Goal: Task Accomplishment & Management: Manage account settings

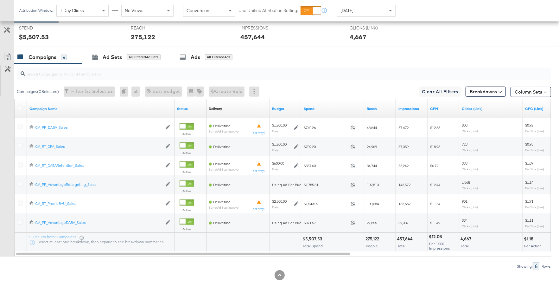
scroll to position [154, 0]
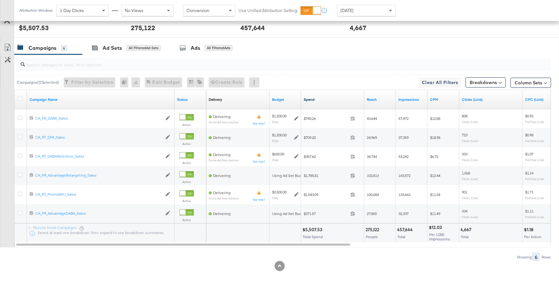
click at [325, 98] on link "Spend" at bounding box center [333, 99] width 58 height 5
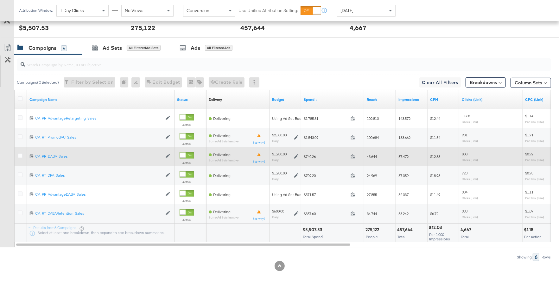
click at [296, 157] on icon at bounding box center [296, 156] width 4 height 4
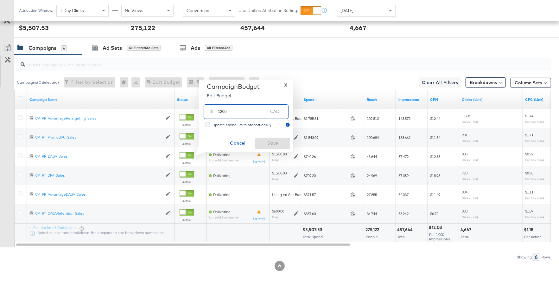
drag, startPoint x: 230, startPoint y: 112, endPoint x: 214, endPoint y: 112, distance: 15.8
click at [214, 112] on div "$ 1200 CAD" at bounding box center [246, 111] width 85 height 14
type input "800"
click at [267, 143] on span "Save" at bounding box center [273, 143] width 30 height 8
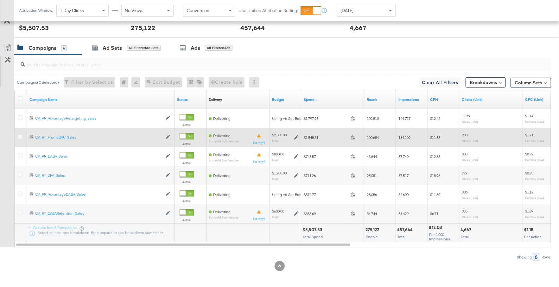
click at [294, 136] on icon at bounding box center [296, 137] width 4 height 4
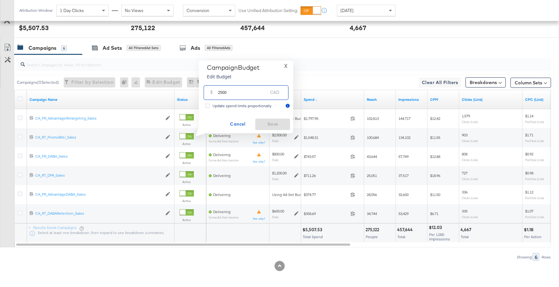
drag, startPoint x: 229, startPoint y: 96, endPoint x: 215, endPoint y: 94, distance: 14.9
click at [215, 94] on div "$ 2500 CAD" at bounding box center [246, 92] width 85 height 14
type input "3000"
click at [269, 120] on span "Save" at bounding box center [273, 124] width 30 height 8
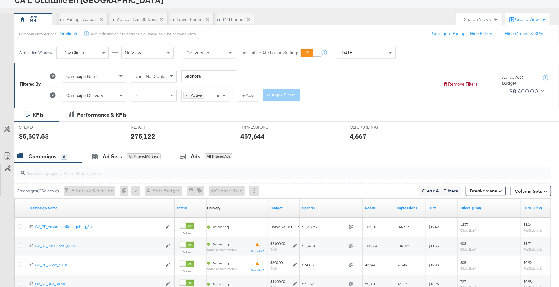
scroll to position [54, 0]
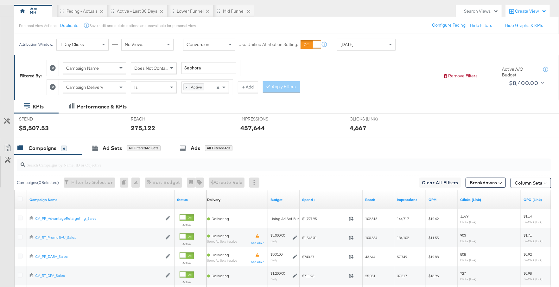
click at [50, 144] on div "Campaigns" at bounding box center [43, 147] width 28 height 7
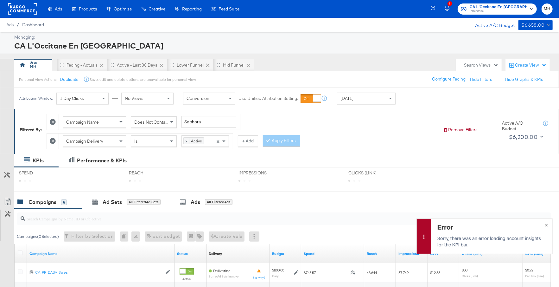
click at [548, 224] on div "Error Sorry, there was an error loading account insights for the KPI bar. ×" at bounding box center [485, 235] width 136 height 35
click at [546, 223] on button "×" at bounding box center [547, 224] width 12 height 11
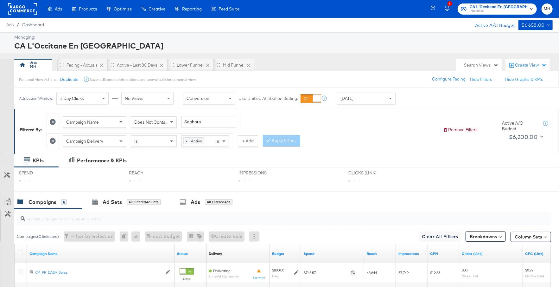
scroll to position [135, 0]
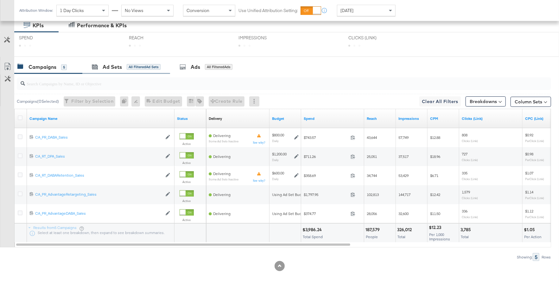
click at [104, 70] on div "Ad Sets All Filtered Ad Sets" at bounding box center [126, 67] width 88 height 14
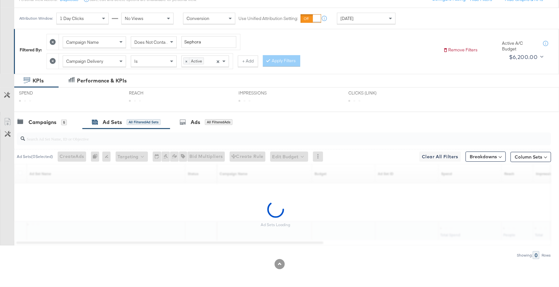
scroll to position [78, 0]
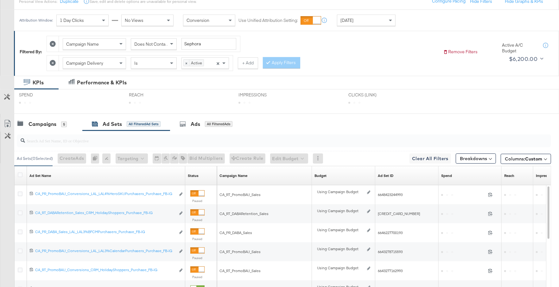
click at [39, 83] on div "KPIs" at bounding box center [38, 82] width 11 height 7
click at [50, 120] on div "Campaigns" at bounding box center [43, 123] width 28 height 7
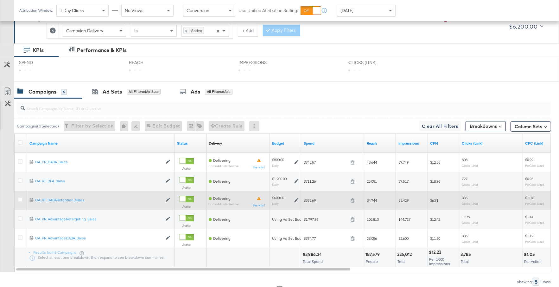
scroll to position [110, 0]
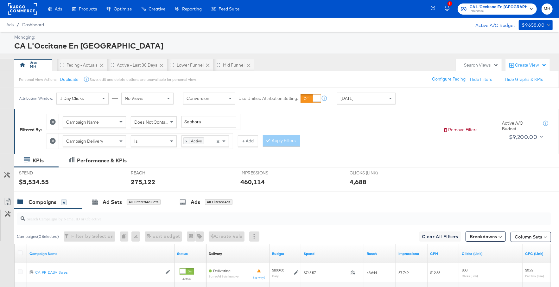
scroll to position [154, 0]
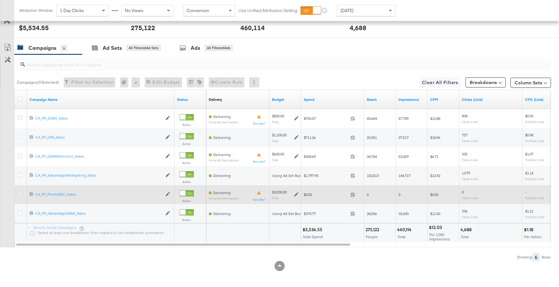
click at [20, 191] on icon at bounding box center [20, 193] width 5 height 5
click at [0, 0] on input "checkbox" at bounding box center [0, 0] width 0 height 0
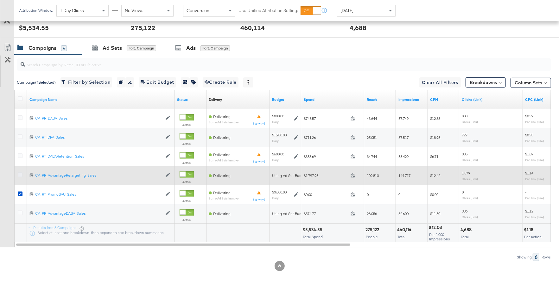
click at [20, 172] on icon at bounding box center [20, 174] width 5 height 5
click at [0, 0] on input "checkbox" at bounding box center [0, 0] width 0 height 0
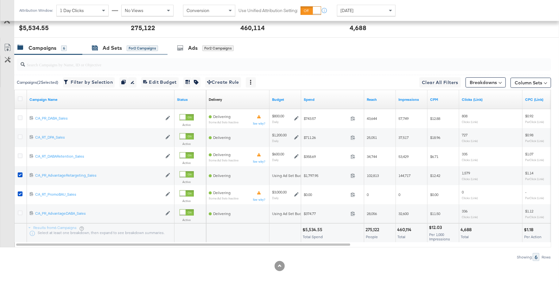
click at [99, 46] on div "Ad Sets for 2 Campaigns" at bounding box center [125, 47] width 66 height 7
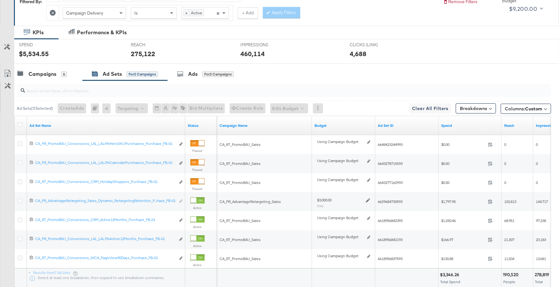
scroll to position [132, 0]
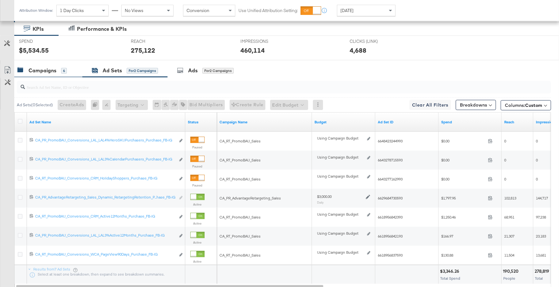
click at [60, 69] on div "Campaigns 6" at bounding box center [41, 70] width 49 height 7
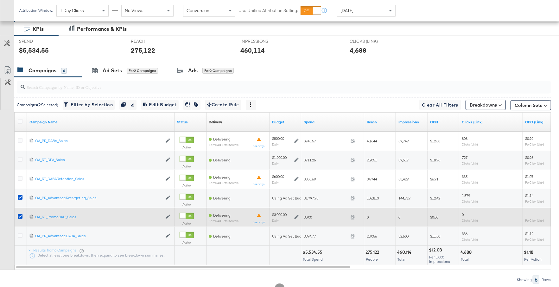
click at [295, 217] on icon at bounding box center [296, 217] width 4 height 4
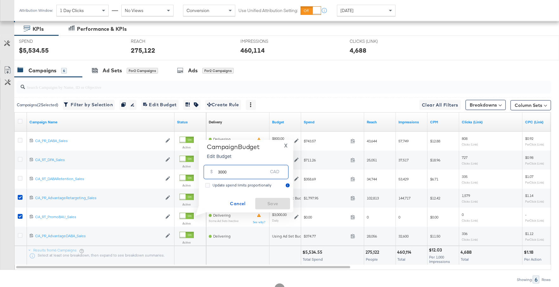
drag, startPoint x: 227, startPoint y: 173, endPoint x: 214, endPoint y: 172, distance: 12.4
click at [214, 172] on div "$ 3000 CAD" at bounding box center [246, 172] width 85 height 14
type input "2500"
click at [270, 203] on span "Save" at bounding box center [273, 204] width 30 height 8
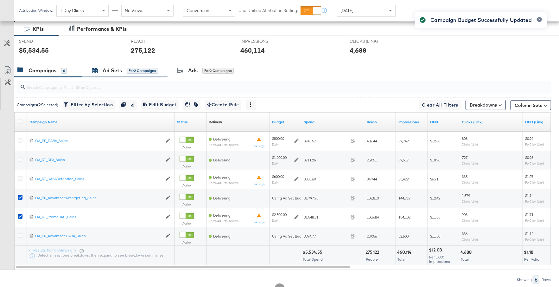
click at [127, 69] on div "for 2 Campaigns" at bounding box center [142, 71] width 31 height 6
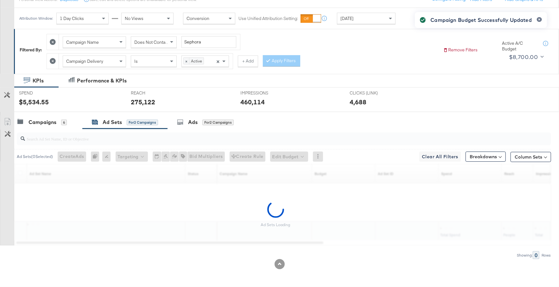
scroll to position [78, 0]
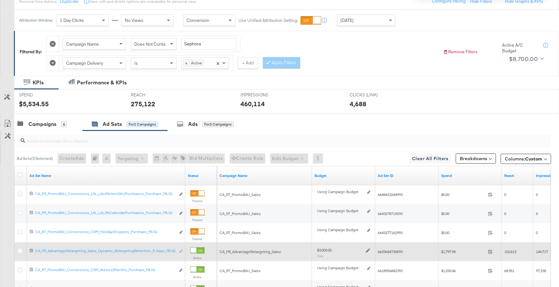
click at [369, 248] on icon at bounding box center [368, 250] width 4 height 4
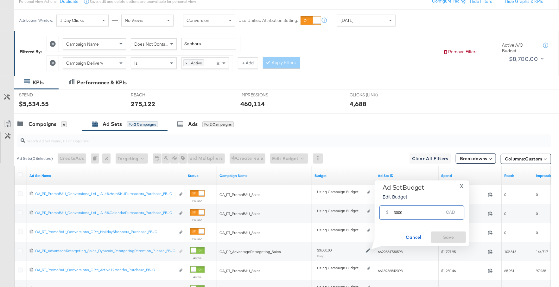
drag, startPoint x: 406, startPoint y: 215, endPoint x: 388, endPoint y: 214, distance: 18.7
click at [388, 214] on div "$ 3000 CAD" at bounding box center [422, 212] width 85 height 14
type input "2500"
click at [446, 241] on button "Save" at bounding box center [448, 236] width 35 height 11
click at [47, 121] on div "Campaigns" at bounding box center [43, 123] width 28 height 7
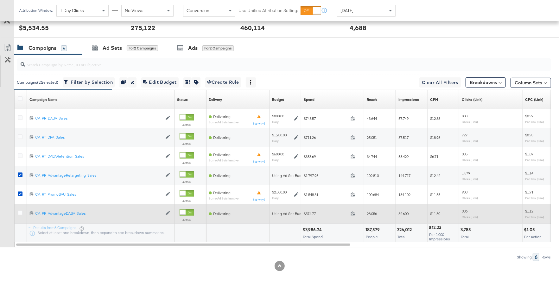
scroll to position [0, 0]
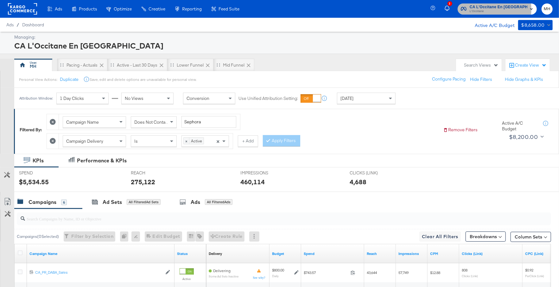
click at [489, 10] on span "L'Occitane" at bounding box center [499, 11] width 58 height 5
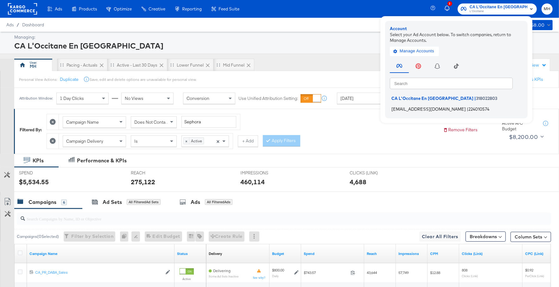
click at [434, 110] on span "social@us.loccitane.com" at bounding box center [429, 108] width 74 height 5
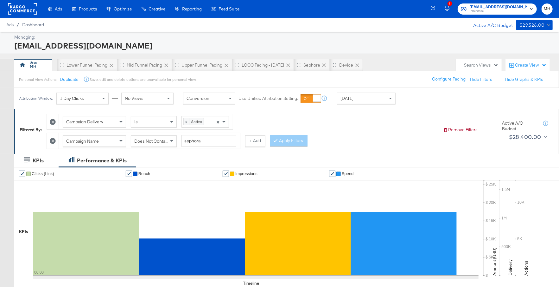
scroll to position [297, 0]
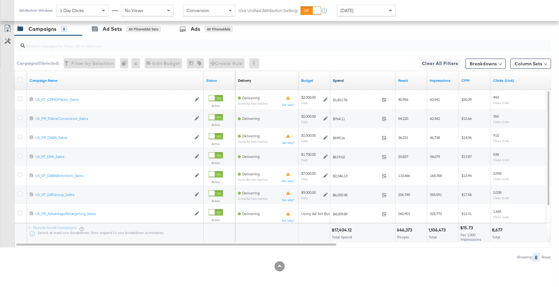
click at [358, 78] on link "Spend" at bounding box center [363, 80] width 60 height 5
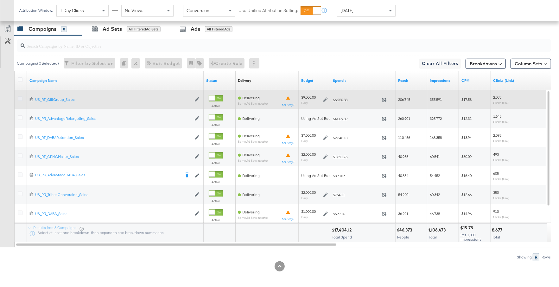
click at [21, 97] on icon at bounding box center [20, 98] width 5 height 5
click at [0, 0] on input "checkbox" at bounding box center [0, 0] width 0 height 0
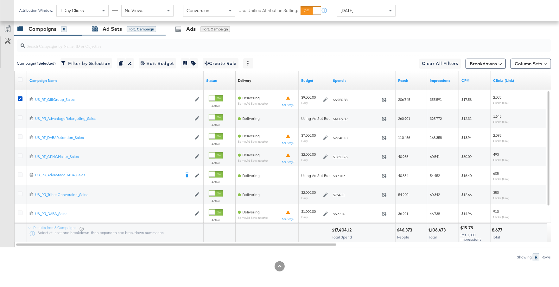
click at [109, 27] on div "Ad Sets" at bounding box center [112, 28] width 19 height 7
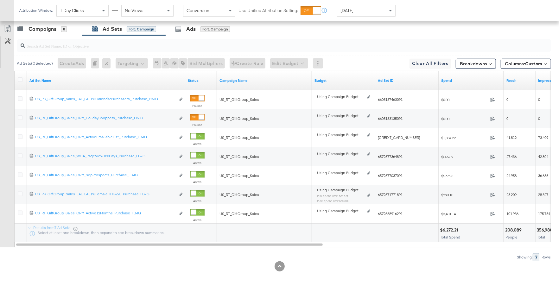
click at [470, 75] on div "Spend" at bounding box center [471, 80] width 65 height 10
click at [462, 79] on link "Spend" at bounding box center [471, 80] width 60 height 5
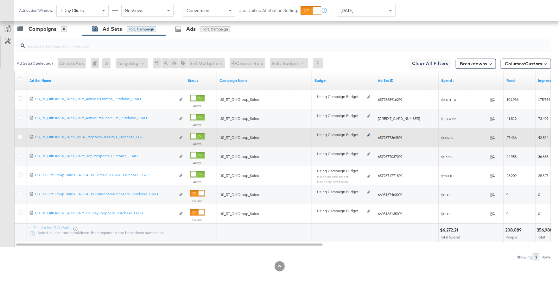
click at [369, 135] on icon at bounding box center [368, 134] width 3 height 3
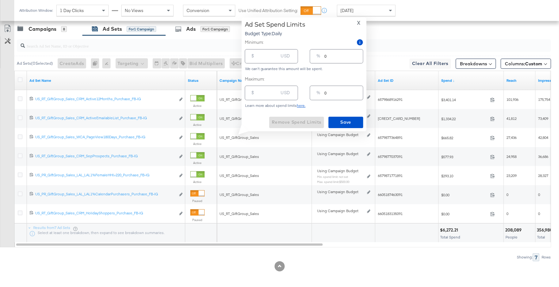
click at [280, 95] on div "USD" at bounding box center [286, 93] width 14 height 11
click at [265, 93] on input "number" at bounding box center [268, 90] width 20 height 14
type input "7"
type input "70"
type input "1"
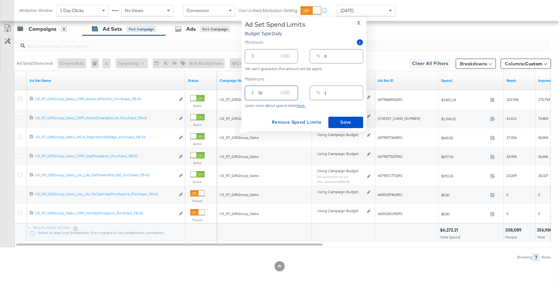
type input "700"
type input "8"
type input "700"
click at [345, 125] on span "Save" at bounding box center [346, 122] width 30 height 8
type input "700.00"
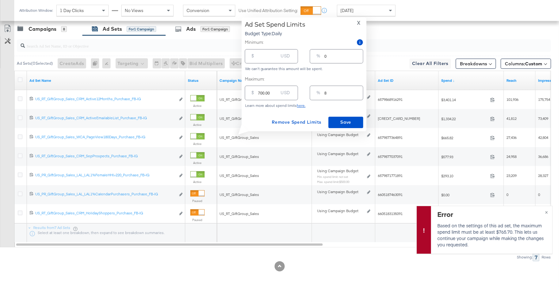
click at [272, 96] on input "700.00" at bounding box center [268, 90] width 20 height 14
drag, startPoint x: 272, startPoint y: 94, endPoint x: 253, endPoint y: 94, distance: 18.4
click at [253, 94] on div "$ 700.00 USD" at bounding box center [271, 93] width 53 height 14
type input "8"
type input "0"
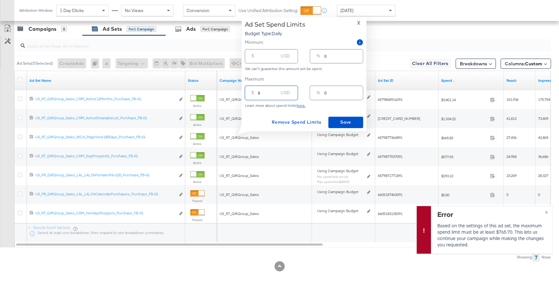
type input "80"
type input "1"
type input "800"
type input "9"
type input "800.00"
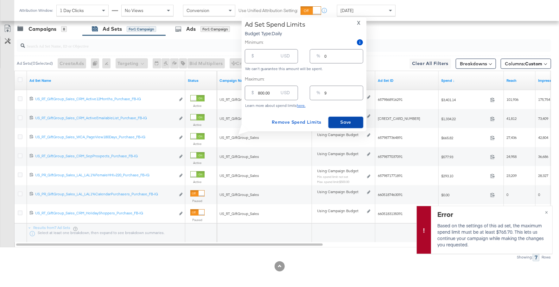
click at [334, 122] on span "Save" at bounding box center [346, 122] width 30 height 8
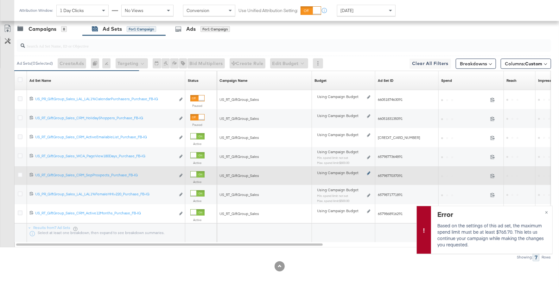
click at [367, 172] on icon at bounding box center [368, 172] width 3 height 3
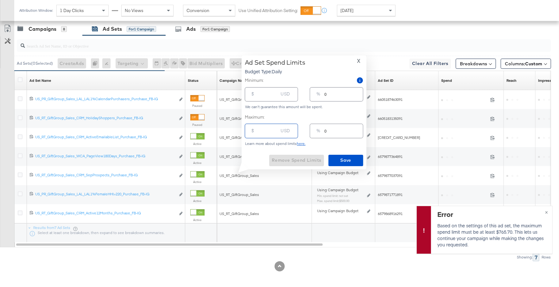
click at [264, 129] on input "number" at bounding box center [268, 128] width 20 height 14
type input "7"
type input "70"
type input "1"
type input "700"
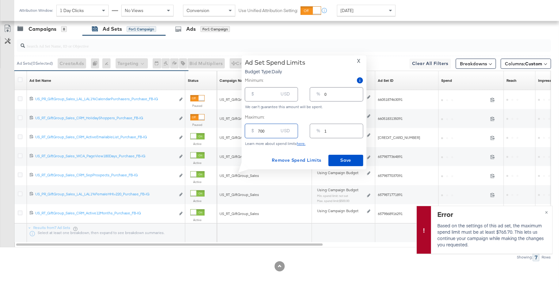
type input "8"
type input "700.00"
click at [344, 162] on span "Save" at bounding box center [346, 160] width 30 height 8
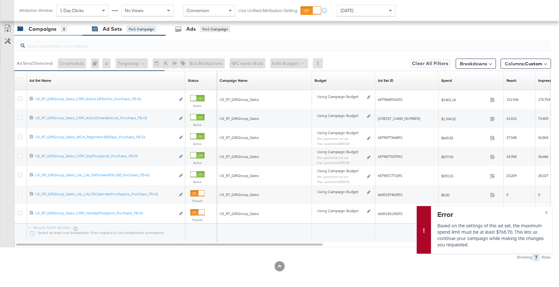
click at [61, 34] on div "Campaigns 8" at bounding box center [48, 29] width 68 height 14
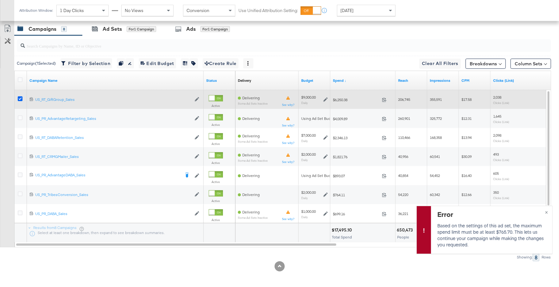
click at [20, 98] on icon at bounding box center [20, 98] width 5 height 5
click at [0, 0] on input "checkbox" at bounding box center [0, 0] width 0 height 0
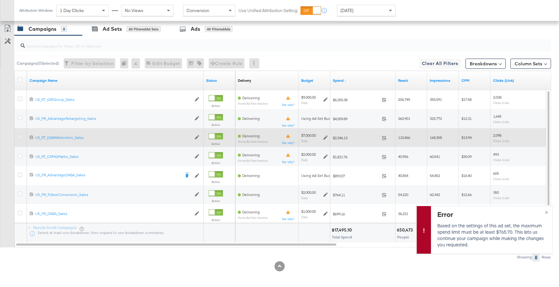
click at [20, 135] on icon at bounding box center [20, 136] width 5 height 5
click at [0, 0] on input "checkbox" at bounding box center [0, 0] width 0 height 0
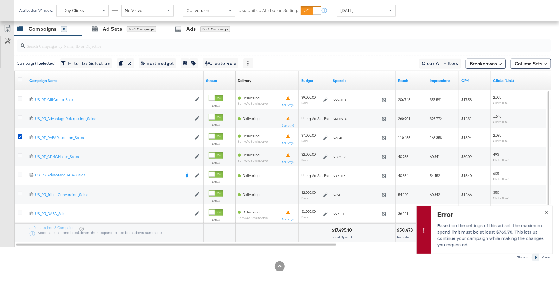
click at [547, 212] on div "Error Based on the settings of this ad set, the maximum spend limit must be at …" at bounding box center [485, 230] width 136 height 48
click at [138, 31] on div "Ad Sets for 1 Campaign" at bounding box center [123, 29] width 83 height 14
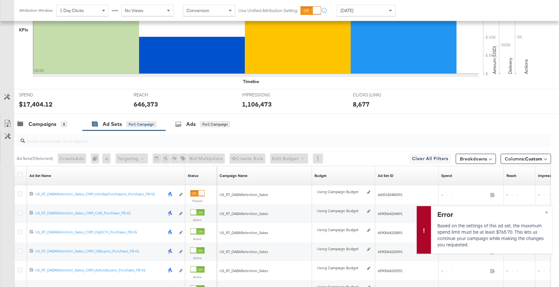
scroll to position [278, 0]
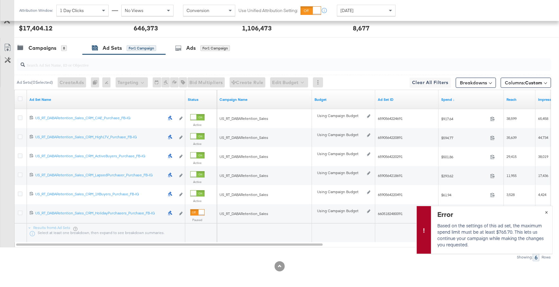
click at [547, 212] on div "Error Based on the settings of this ad set, the maximum spend limit must be at …" at bounding box center [485, 230] width 136 height 48
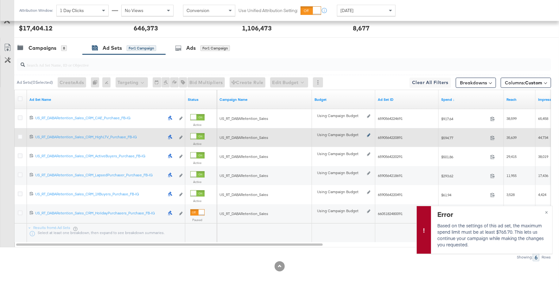
click at [369, 133] on icon at bounding box center [368, 134] width 3 height 3
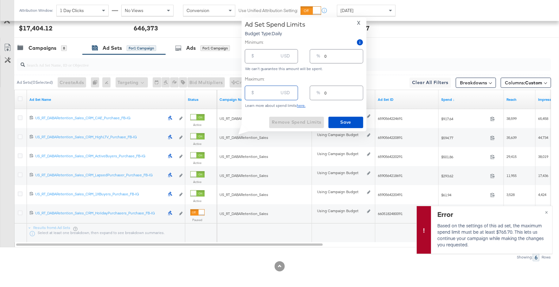
click at [265, 95] on input "number" at bounding box center [268, 90] width 20 height 14
type input "7"
type input "70"
type input "1"
type input "700"
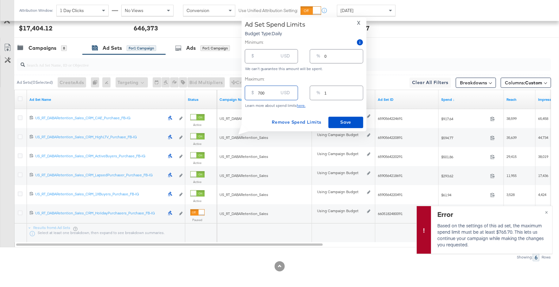
type input "10"
type input "700.00"
click at [344, 125] on span "Save" at bounding box center [346, 122] width 30 height 8
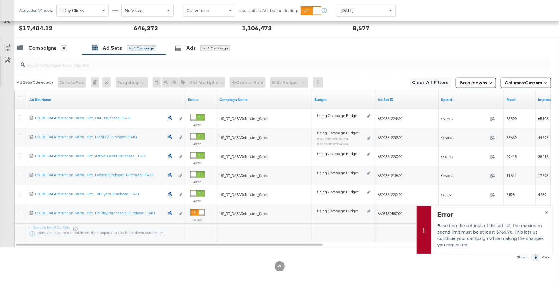
click at [547, 212] on div "Error Based on the settings of this ad set, the maximum spend limit must be at …" at bounding box center [485, 230] width 136 height 48
click at [547, 210] on button "×" at bounding box center [547, 211] width 12 height 11
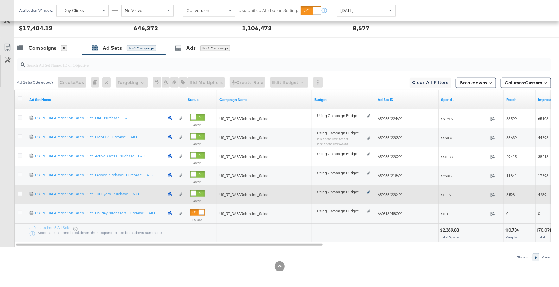
click at [369, 190] on icon at bounding box center [368, 191] width 3 height 3
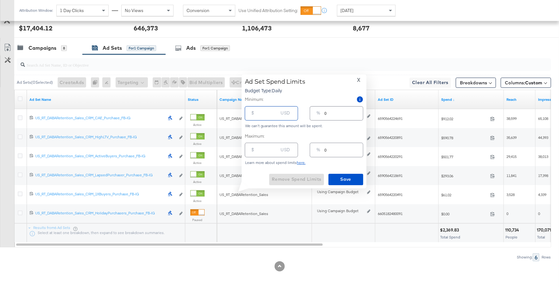
click at [264, 113] on input "number" at bounding box center [268, 111] width 20 height 14
type input "2"
type input "25"
type input "250"
type input "4"
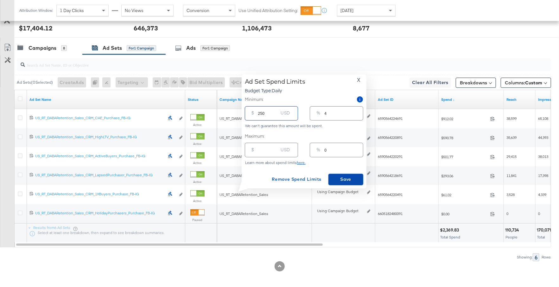
type input "250.00"
click at [339, 176] on span "Save" at bounding box center [346, 179] width 30 height 8
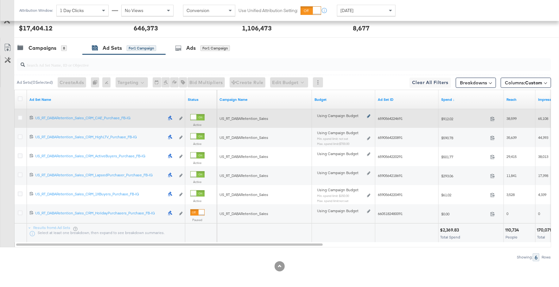
click at [368, 114] on icon at bounding box center [368, 115] width 3 height 3
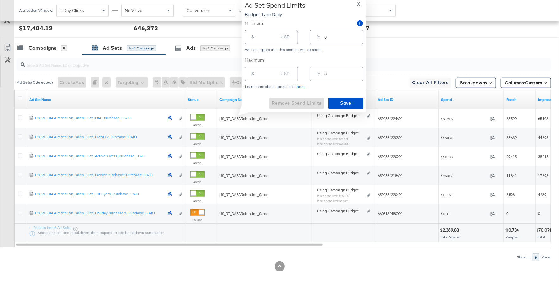
click at [272, 73] on input "number" at bounding box center [268, 71] width 20 height 14
type input "1"
type input "10"
type input "100"
type input "1"
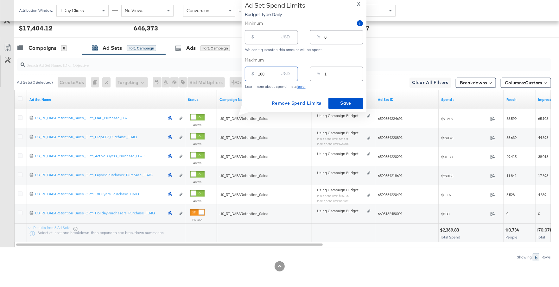
type input "1000"
type input "14"
type input "1000.00"
click at [346, 107] on span "Save" at bounding box center [346, 103] width 30 height 8
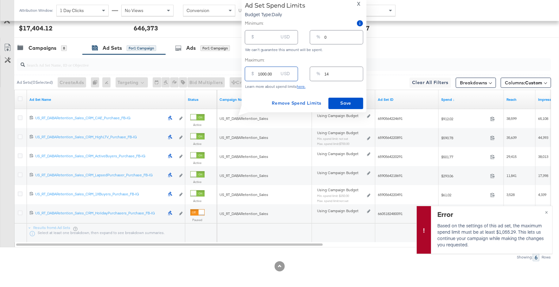
drag, startPoint x: 272, startPoint y: 75, endPoint x: 252, endPoint y: 74, distance: 20.4
click at [251, 74] on div "$ 1000.00 USD" at bounding box center [271, 74] width 53 height 14
type input "1"
type input "0"
type input "10"
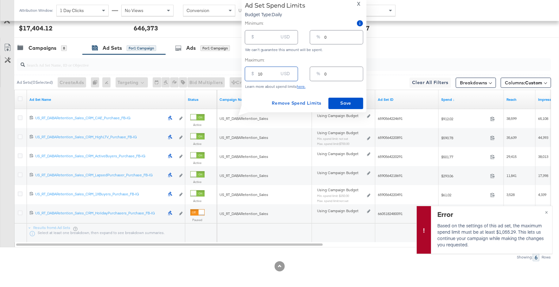
type input "105"
type input "2"
type input "1055"
type input "15"
type input "1055.00"
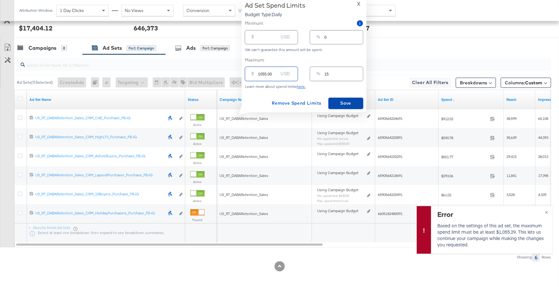
click at [350, 102] on span "Save" at bounding box center [346, 103] width 30 height 8
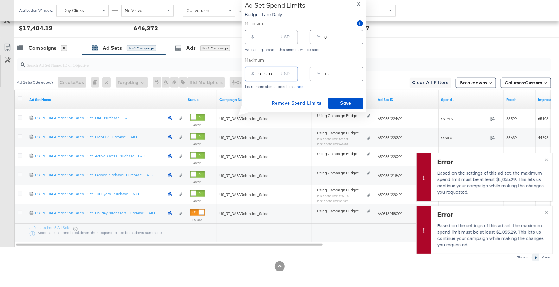
click at [272, 73] on input "1055.00" at bounding box center [268, 71] width 20 height 14
click at [266, 73] on input "1055.00" at bounding box center [268, 71] width 20 height 14
type input "105.00"
type input "2"
type input "1056.00"
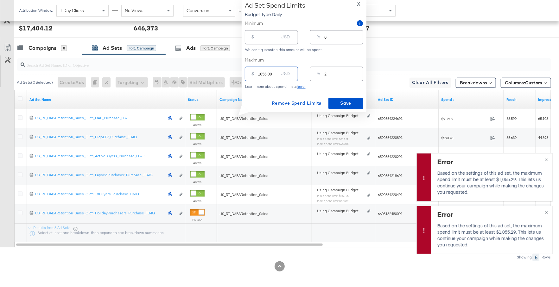
type input "15"
type input "1056.00"
click at [352, 102] on span "Save" at bounding box center [346, 103] width 30 height 8
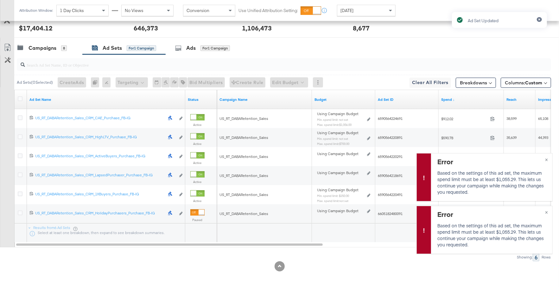
click at [547, 160] on div "Ad Set Updated" at bounding box center [500, 132] width 108 height 253
click at [548, 159] on div "Error Based on the settings of this ad set, the maximum spend limit must be at …" at bounding box center [485, 177] width 136 height 48
click at [547, 158] on div "Error Based on the settings of this ad set, the maximum spend limit must be at …" at bounding box center [485, 177] width 136 height 48
click at [547, 157] on button "×" at bounding box center [547, 158] width 12 height 11
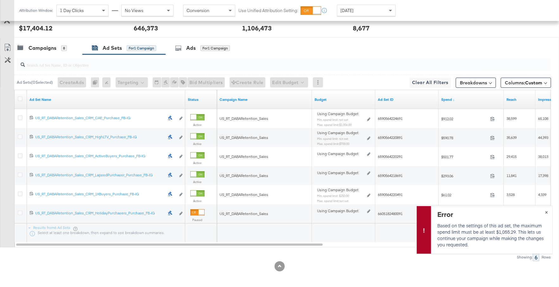
click at [548, 211] on div "Error Based on the settings of this ad set, the maximum spend limit must be at …" at bounding box center [485, 230] width 136 height 48
click at [547, 209] on button "×" at bounding box center [547, 211] width 12 height 11
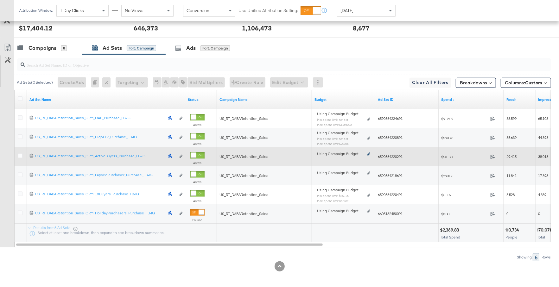
click at [369, 153] on icon at bounding box center [368, 153] width 3 height 3
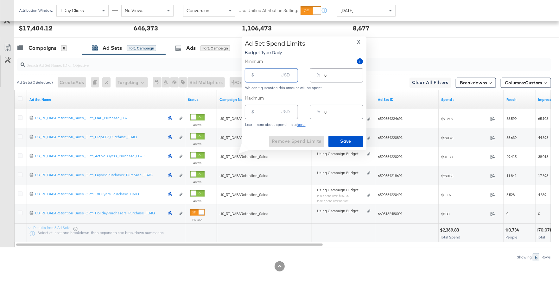
click at [267, 77] on input "number" at bounding box center [268, 73] width 20 height 14
type input "1"
type input "10"
type input "100"
type input "1"
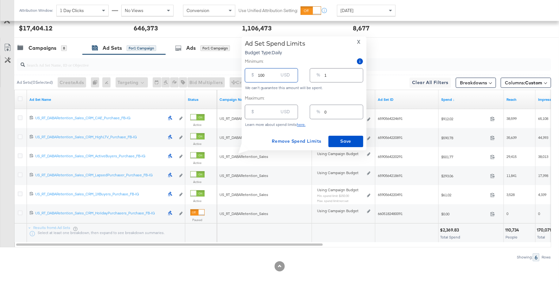
type input "1000"
type input "14"
type input "1000.00"
click at [362, 141] on button "Save" at bounding box center [346, 141] width 35 height 11
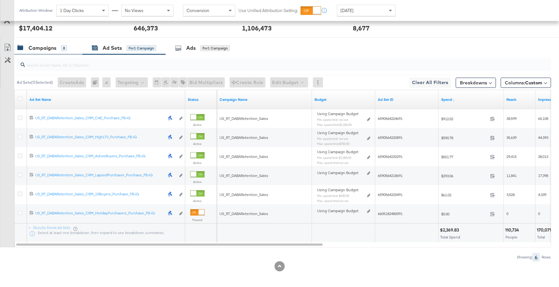
click at [44, 49] on div "Campaigns" at bounding box center [43, 47] width 28 height 7
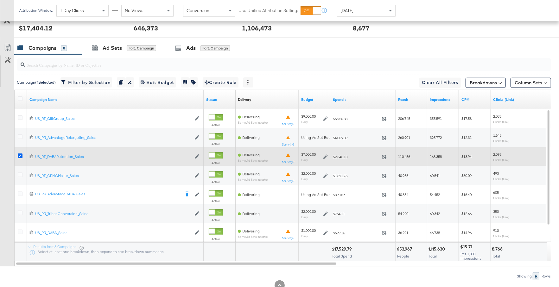
click at [22, 153] on icon at bounding box center [20, 155] width 5 height 5
click at [0, 0] on input "checkbox" at bounding box center [0, 0] width 0 height 0
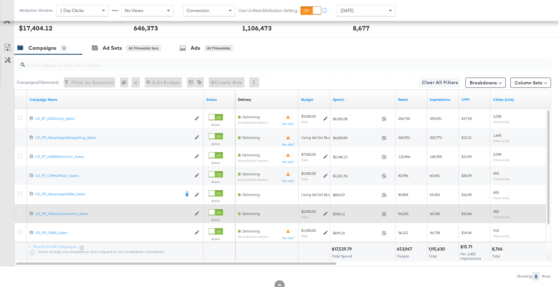
click at [22, 211] on icon at bounding box center [20, 212] width 5 height 5
click at [0, 0] on input "checkbox" at bounding box center [0, 0] width 0 height 0
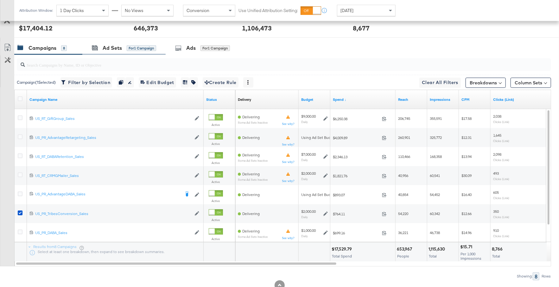
click at [113, 51] on div "Ad Sets for 1 Campaign" at bounding box center [123, 48] width 83 height 14
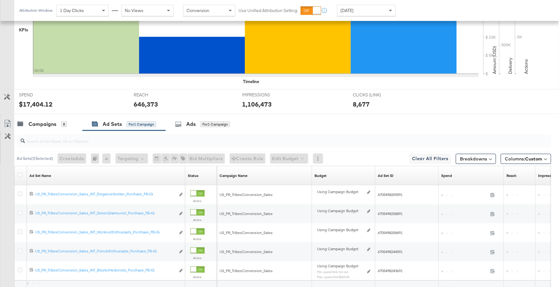
scroll to position [259, 0]
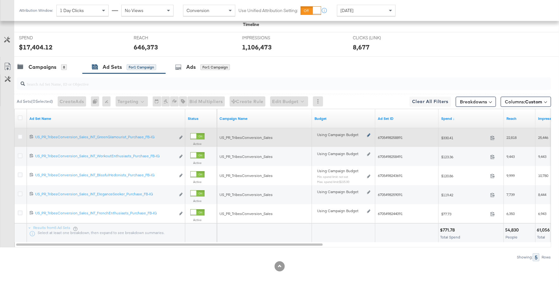
click at [368, 133] on icon at bounding box center [368, 134] width 3 height 3
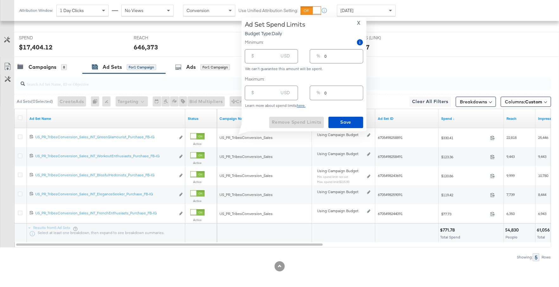
click at [266, 96] on input "number" at bounding box center [268, 90] width 20 height 14
type input "4"
type input "40"
type input "2"
type input "400"
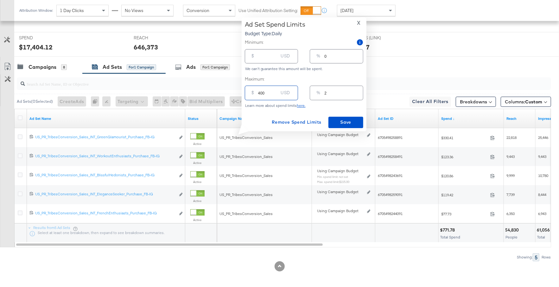
type input "20"
type input "400.00"
click at [347, 120] on span "Save" at bounding box center [346, 122] width 30 height 8
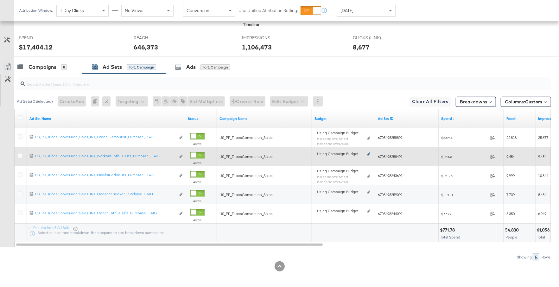
click at [369, 153] on icon at bounding box center [368, 153] width 3 height 3
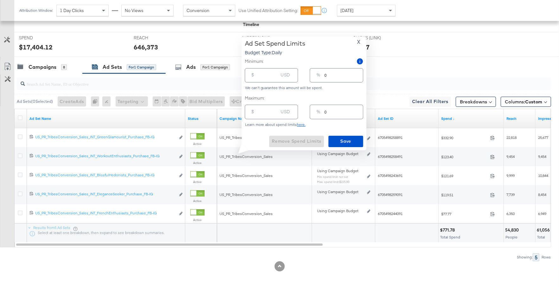
click at [261, 113] on input "number" at bounding box center [268, 109] width 20 height 14
type input "1"
type input "15"
type input "1"
type input "150"
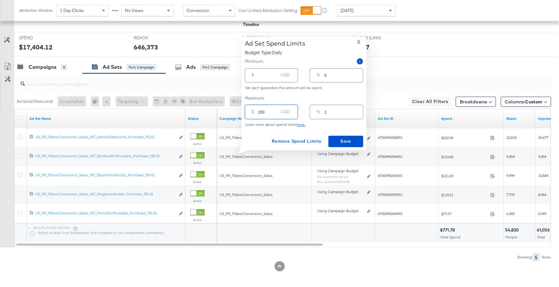
type input "8"
type input "150.00"
click at [356, 143] on span "Save" at bounding box center [346, 141] width 30 height 8
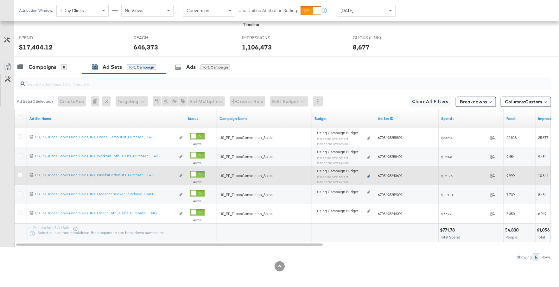
click at [369, 175] on icon at bounding box center [368, 176] width 3 height 3
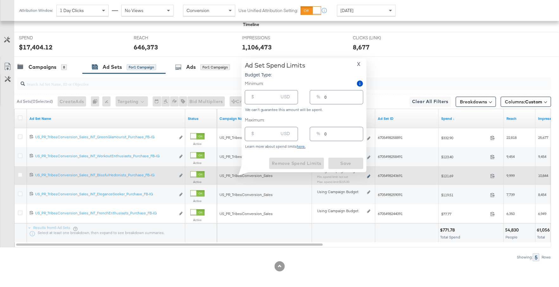
type input "225.00"
type input "11"
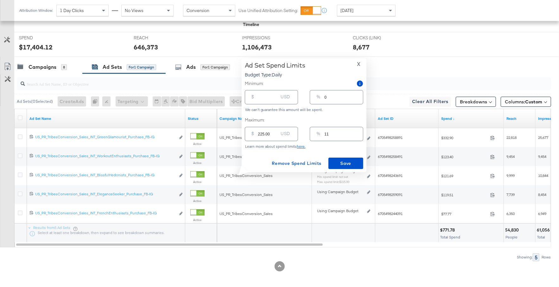
click at [359, 64] on span "X" at bounding box center [358, 64] width 3 height 9
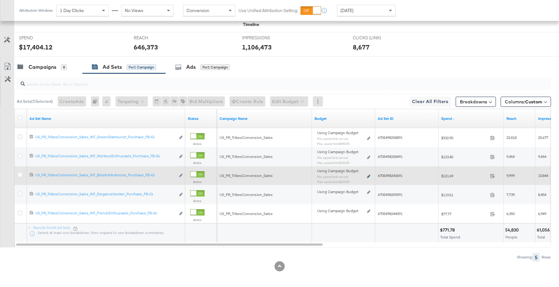
click at [369, 175] on icon at bounding box center [368, 176] width 3 height 3
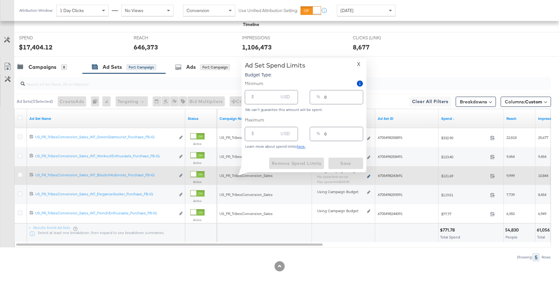
type input "225.00"
type input "11"
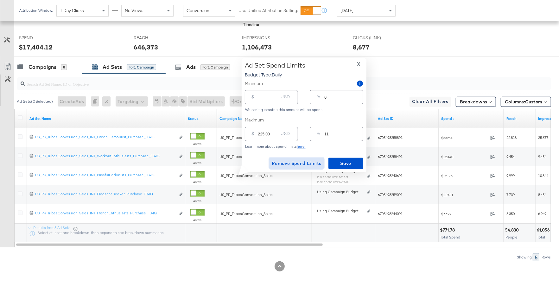
click at [303, 161] on span "Remove Spend Limits" at bounding box center [297, 163] width 50 height 8
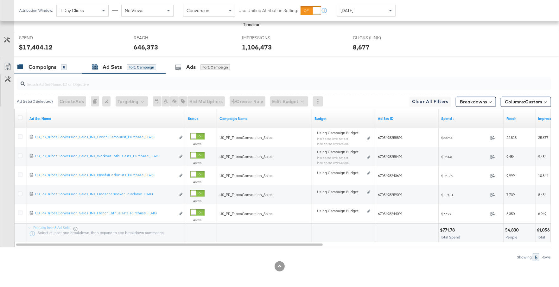
click at [44, 68] on div "Campaigns" at bounding box center [43, 66] width 28 height 7
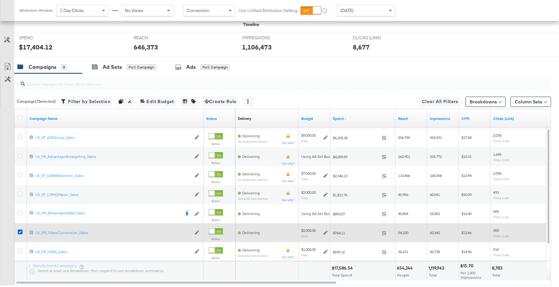
click at [20, 230] on icon at bounding box center [20, 231] width 5 height 5
click at [0, 0] on input "checkbox" at bounding box center [0, 0] width 0 height 0
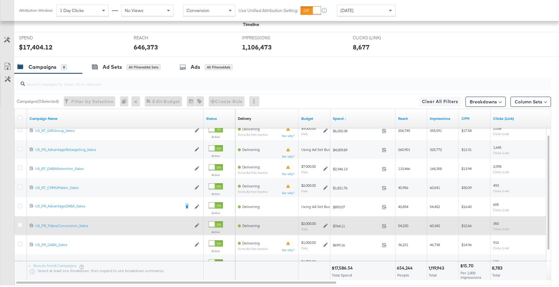
scroll to position [275, 0]
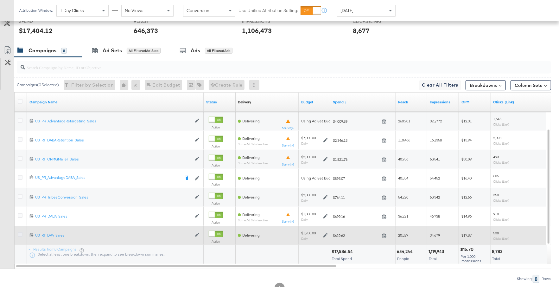
click at [20, 233] on icon at bounding box center [20, 234] width 5 height 5
click at [0, 0] on input "checkbox" at bounding box center [0, 0] width 0 height 0
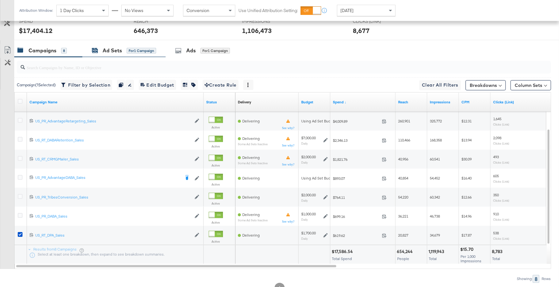
click at [101, 52] on div "Ad Sets for 1 Campaign" at bounding box center [124, 50] width 64 height 7
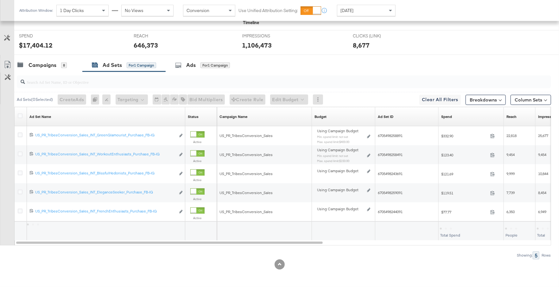
scroll to position [202, 0]
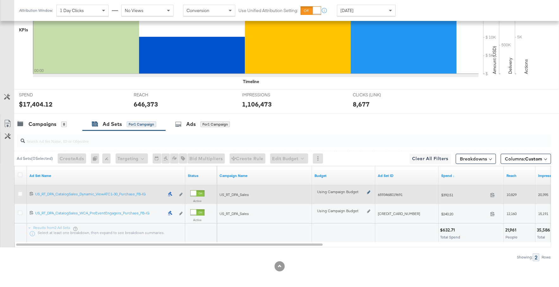
click at [368, 190] on icon at bounding box center [368, 191] width 3 height 3
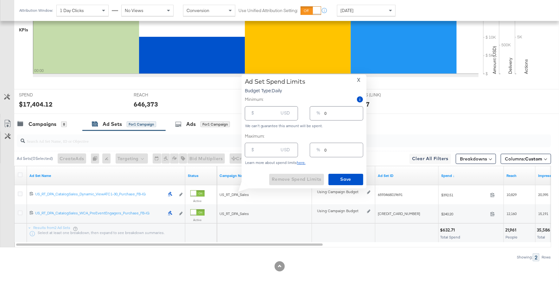
click at [266, 117] on input "number" at bounding box center [268, 111] width 20 height 14
type input "5"
type input "50"
type input "3"
type input "500"
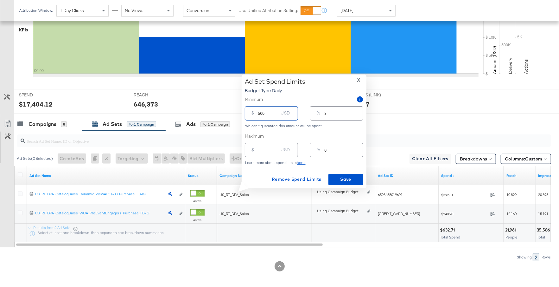
type input "29"
type input "500.00"
click at [346, 177] on span "Save" at bounding box center [346, 179] width 30 height 8
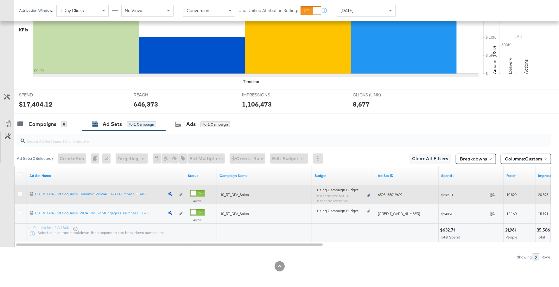
click at [369, 195] on icon at bounding box center [368, 195] width 3 height 3
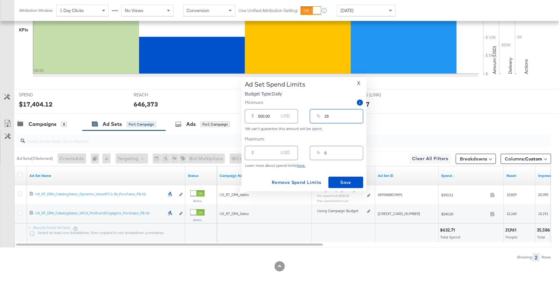
drag, startPoint x: 334, startPoint y: 116, endPoint x: 321, endPoint y: 116, distance: 13.0
click at [321, 116] on div "% 29" at bounding box center [336, 116] width 53 height 14
type input "5"
type input "85.00"
type input "50"
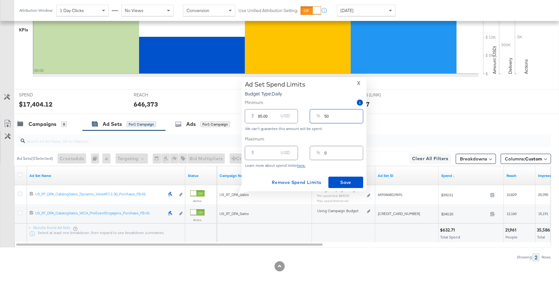
type input "850.00"
type input "50"
click at [337, 182] on span "Save" at bounding box center [346, 182] width 30 height 8
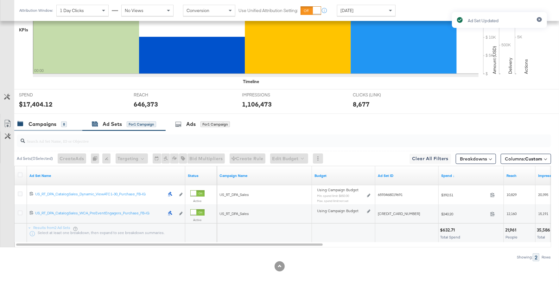
click at [61, 120] on div "Campaigns 8" at bounding box center [41, 123] width 49 height 7
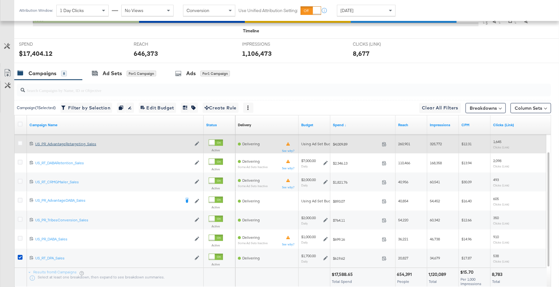
scroll to position [270, 0]
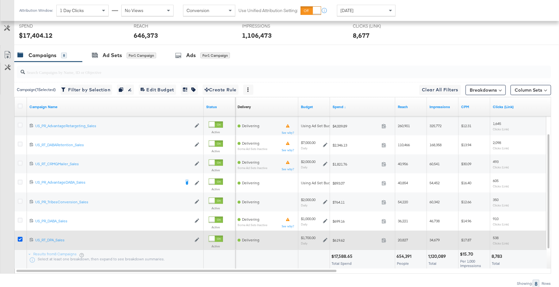
click at [20, 237] on icon at bounding box center [20, 239] width 5 height 5
click at [0, 0] on input "checkbox" at bounding box center [0, 0] width 0 height 0
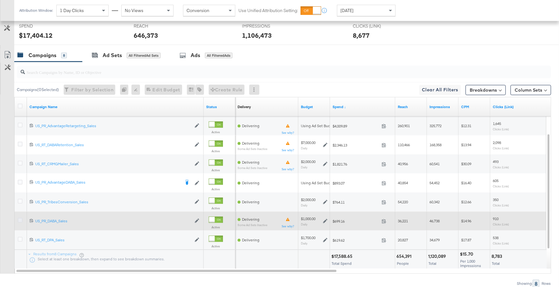
click at [20, 219] on icon at bounding box center [20, 220] width 5 height 5
click at [0, 0] on input "checkbox" at bounding box center [0, 0] width 0 height 0
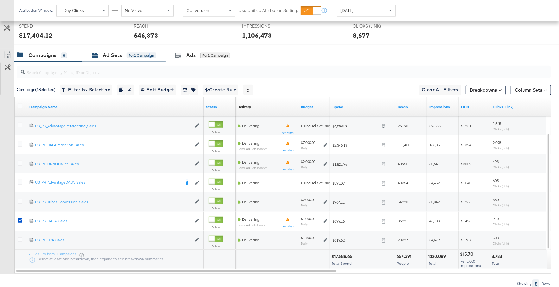
click at [150, 53] on div "for 1 Campaign" at bounding box center [141, 56] width 29 height 6
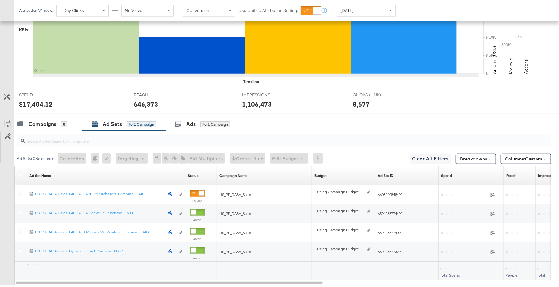
scroll to position [240, 0]
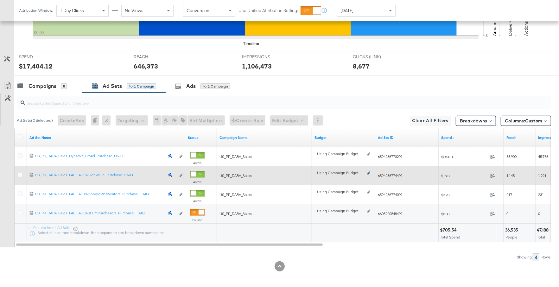
click at [369, 171] on icon at bounding box center [368, 172] width 3 height 3
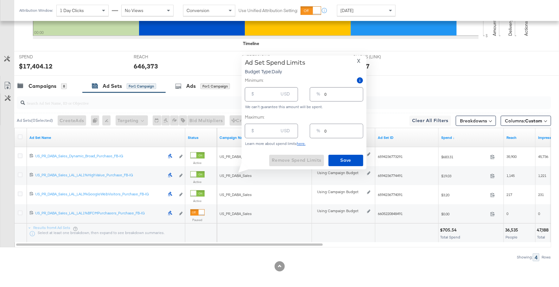
click at [271, 97] on input "number" at bounding box center [268, 92] width 20 height 14
drag, startPoint x: 333, startPoint y: 96, endPoint x: 321, endPoint y: 94, distance: 12.6
click at [321, 94] on div "% 0" at bounding box center [336, 94] width 53 height 14
type input "3"
type input "30.00"
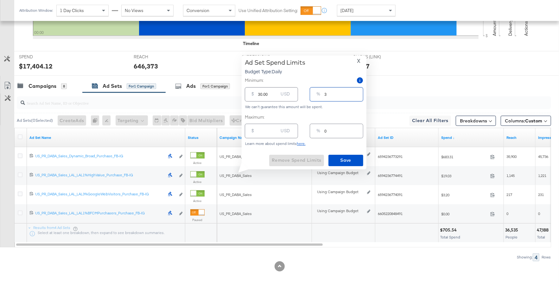
type input "30"
type input "300.00"
type input "30"
click at [341, 160] on span "Save" at bounding box center [346, 160] width 30 height 8
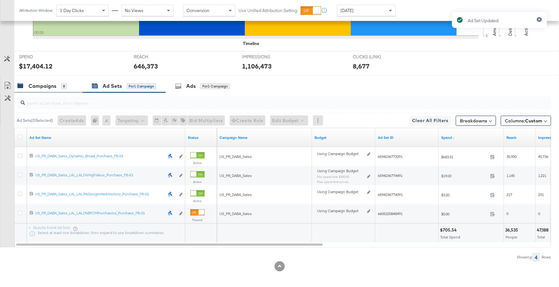
click at [51, 87] on div "Campaigns" at bounding box center [43, 85] width 28 height 7
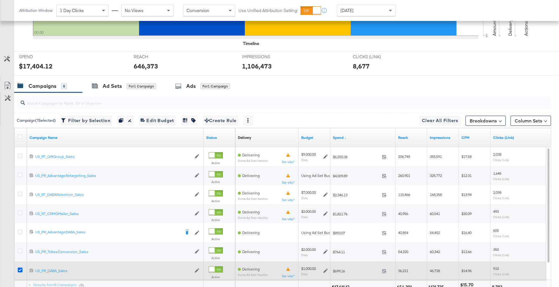
click at [19, 267] on icon at bounding box center [20, 269] width 5 height 5
click at [0, 0] on input "checkbox" at bounding box center [0, 0] width 0 height 0
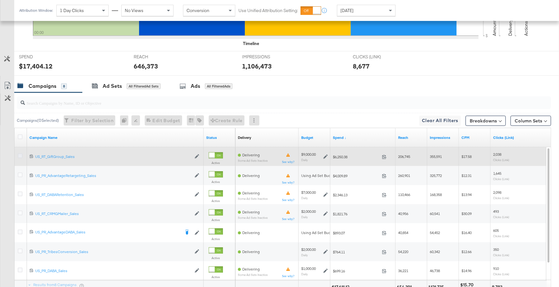
click at [19, 154] on icon at bounding box center [20, 155] width 5 height 5
click at [0, 0] on input "checkbox" at bounding box center [0, 0] width 0 height 0
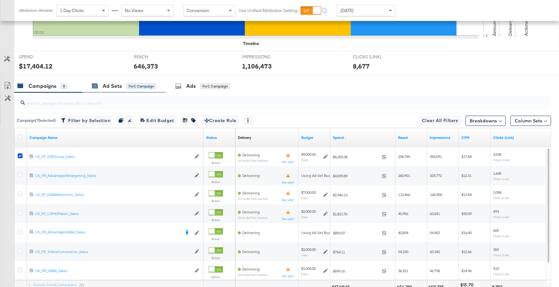
click at [138, 84] on div "for 1 Campaign" at bounding box center [141, 86] width 29 height 6
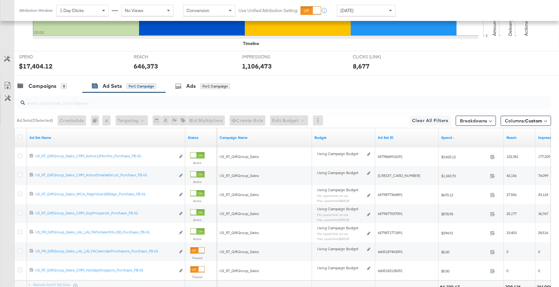
click at [132, 101] on input "search" at bounding box center [264, 100] width 478 height 12
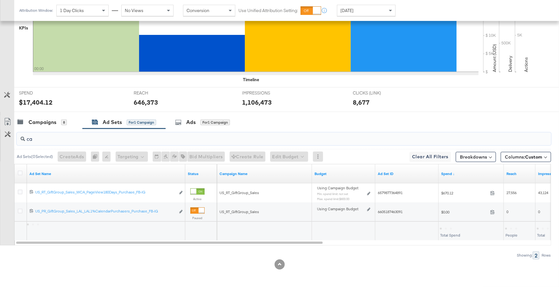
scroll to position [202, 0]
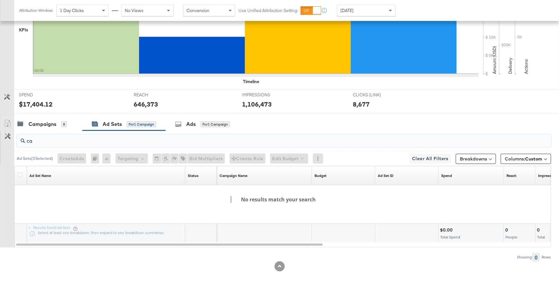
type input "c"
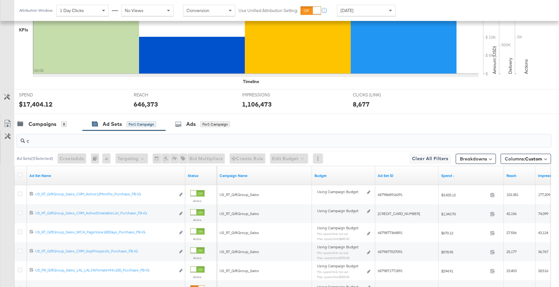
scroll to position [240, 0]
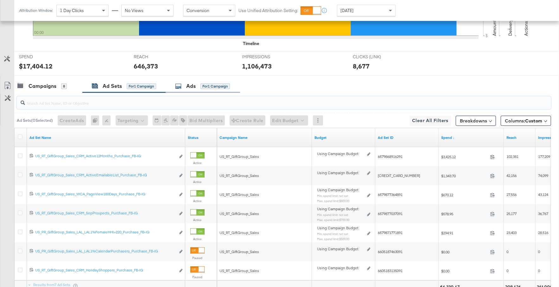
click at [191, 87] on div "Ads" at bounding box center [191, 85] width 10 height 7
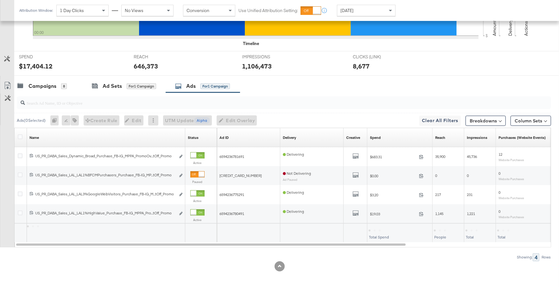
scroll to position [202, 0]
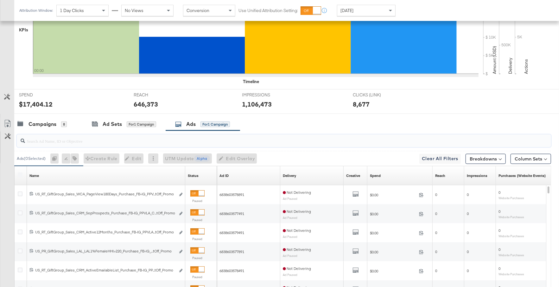
click at [157, 136] on input "search" at bounding box center [264, 138] width 478 height 12
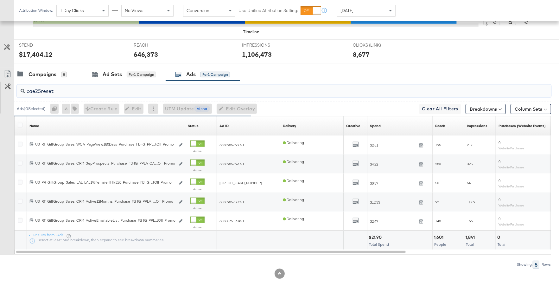
scroll to position [259, 0]
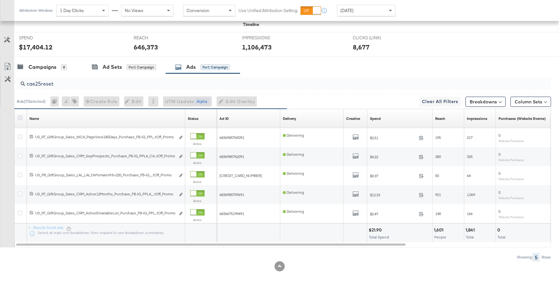
click at [20, 116] on icon at bounding box center [20, 117] width 5 height 5
click at [0, 0] on input "checkbox" at bounding box center [0, 0] width 0 height 0
click at [152, 99] on icon at bounding box center [150, 101] width 4 height 4
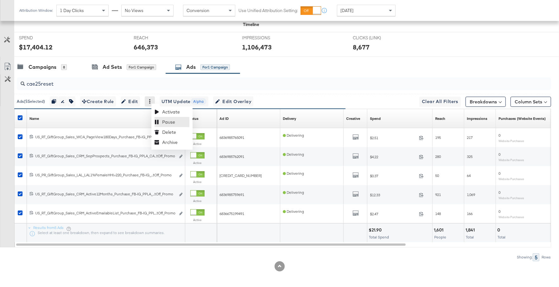
click at [163, 120] on div "Pause" at bounding box center [172, 122] width 35 height 10
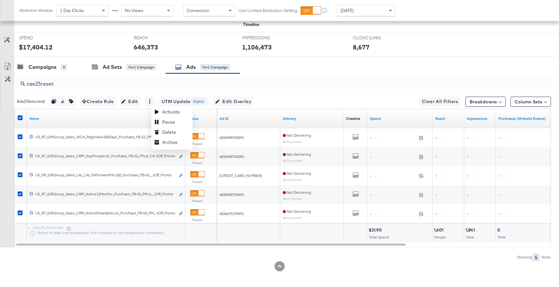
click at [209, 264] on div at bounding box center [279, 266] width 559 height 10
click at [20, 115] on icon at bounding box center [20, 117] width 5 height 5
click at [0, 0] on input "checkbox" at bounding box center [0, 0] width 0 height 0
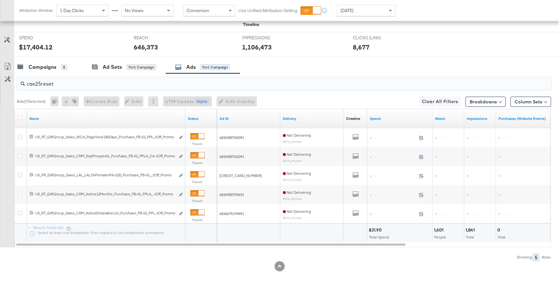
drag, startPoint x: 58, startPoint y: 82, endPoint x: 25, endPoint y: 81, distance: 32.6
click at [25, 81] on input "cae25reset" at bounding box center [264, 81] width 478 height 12
paste input "CAE25SheaHC"
type input "CAE25SheaHC"
click at [21, 116] on icon at bounding box center [20, 117] width 5 height 5
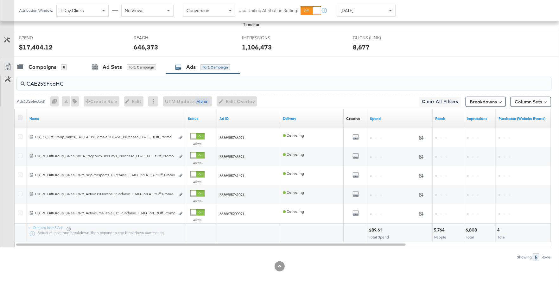
click at [0, 0] on input "checkbox" at bounding box center [0, 0] width 0 height 0
click at [152, 99] on icon at bounding box center [150, 101] width 4 height 4
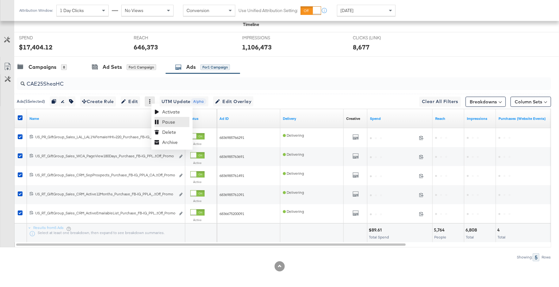
click at [160, 119] on div "Pause" at bounding box center [172, 122] width 35 height 10
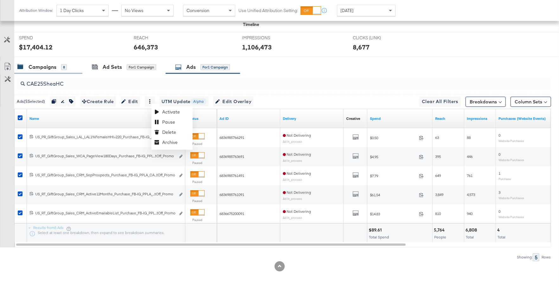
click at [44, 64] on div "Campaigns" at bounding box center [43, 66] width 28 height 7
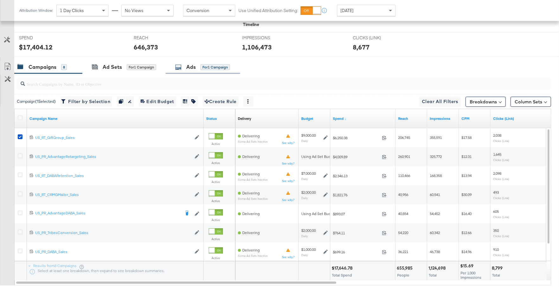
click at [203, 68] on div "for 1 Campaign" at bounding box center [215, 67] width 29 height 6
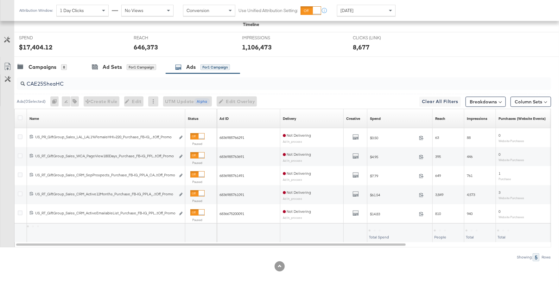
scroll to position [202, 0]
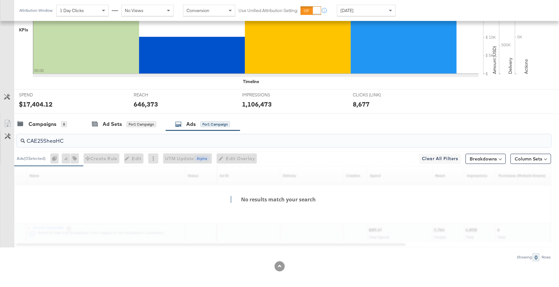
drag, startPoint x: 68, startPoint y: 140, endPoint x: 18, endPoint y: 138, distance: 50.1
click at [18, 138] on div "CAE25SheaHC" at bounding box center [284, 140] width 535 height 13
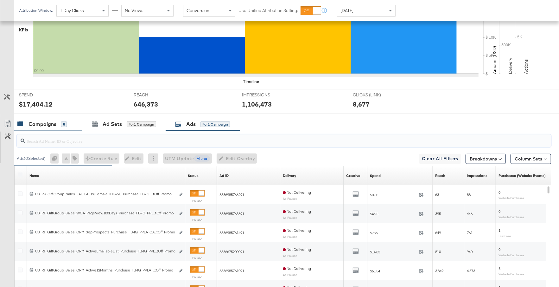
click at [41, 124] on div "Campaigns" at bounding box center [43, 123] width 28 height 7
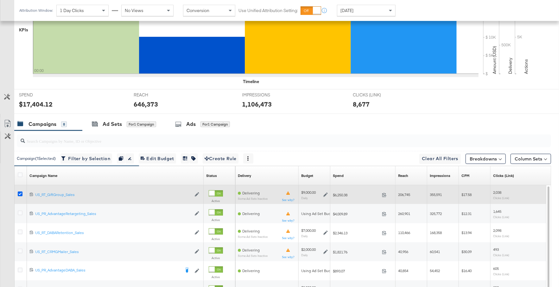
click at [20, 192] on icon at bounding box center [20, 193] width 5 height 5
click at [0, 0] on input "checkbox" at bounding box center [0, 0] width 0 height 0
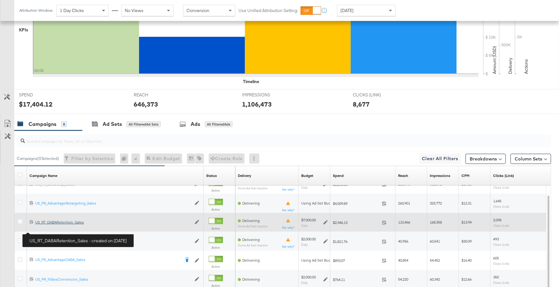
scroll to position [217, 0]
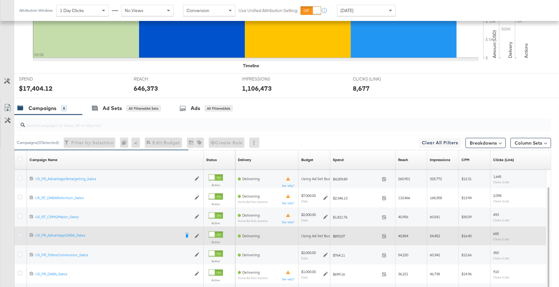
click at [22, 233] on icon at bounding box center [20, 235] width 5 height 5
click at [0, 0] on input "checkbox" at bounding box center [0, 0] width 0 height 0
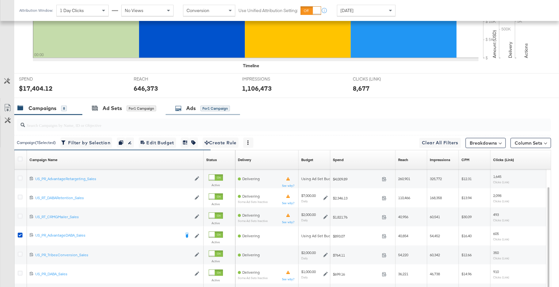
click at [182, 106] on icon at bounding box center [178, 108] width 6 height 6
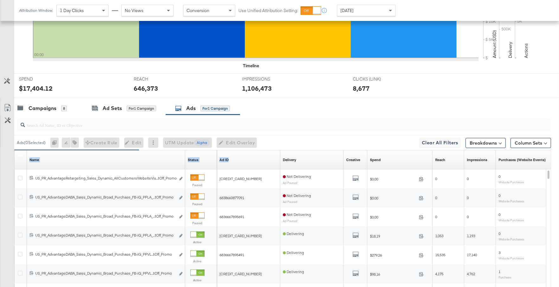
drag, startPoint x: 183, startPoint y: 155, endPoint x: 269, endPoint y: 159, distance: 86.0
click at [15, 150] on div "Name Sorting Unavailable Status Sorting Unavailable Ad ID Sorting Unavailable D…" at bounding box center [15, 150] width 0 height 0
drag, startPoint x: 184, startPoint y: 155, endPoint x: 217, endPoint y: 159, distance: 33.2
click at [217, 159] on div "Name Status" at bounding box center [116, 159] width 202 height 19
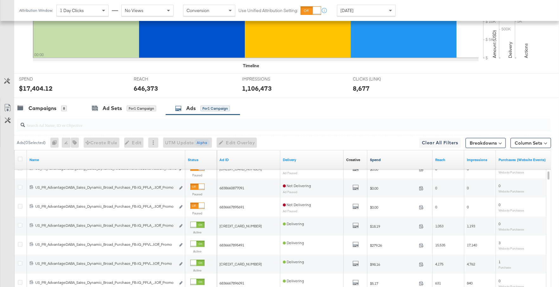
click at [390, 157] on link "Spend" at bounding box center [400, 159] width 60 height 5
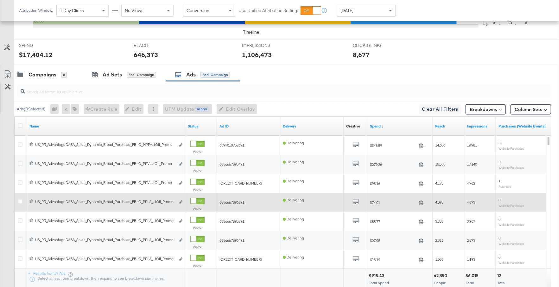
scroll to position [244, 0]
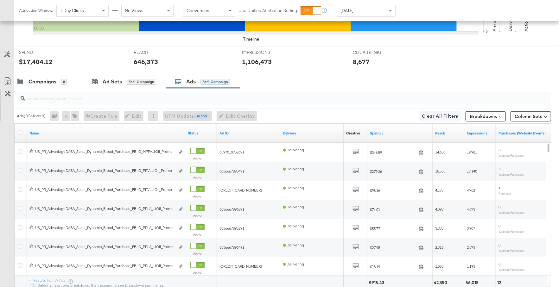
click at [121, 98] on input "search" at bounding box center [264, 96] width 478 height 12
paste input "CAE25AlmondMist"
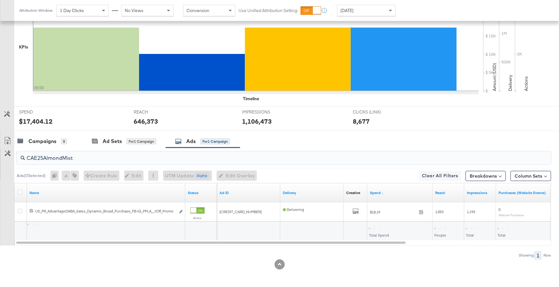
scroll to position [183, 0]
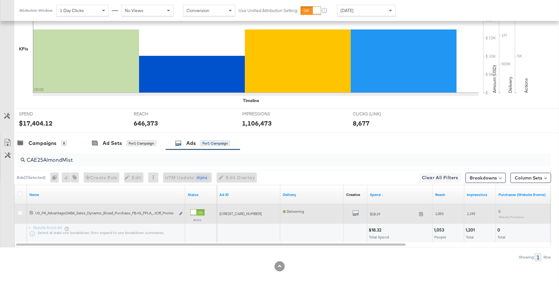
click at [198, 211] on div at bounding box center [197, 212] width 14 height 6
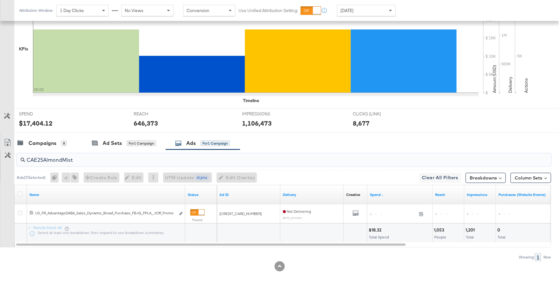
drag, startPoint x: 77, startPoint y: 159, endPoint x: 21, endPoint y: 159, distance: 56.1
click at [21, 159] on div "CAE25AlmondMist" at bounding box center [284, 159] width 535 height 13
paste input "PromoNoProdGIF"
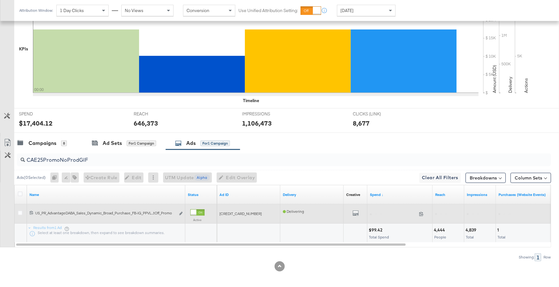
click at [198, 209] on div at bounding box center [197, 212] width 14 height 6
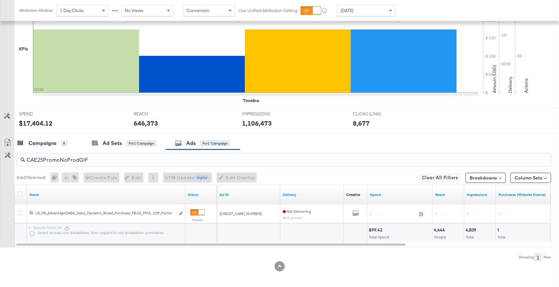
drag, startPoint x: 89, startPoint y: 157, endPoint x: 24, endPoint y: 157, distance: 65.6
click at [24, 157] on div "CAE25PromoNoProdGIF" at bounding box center [284, 159] width 535 height 13
paste input "ASO"
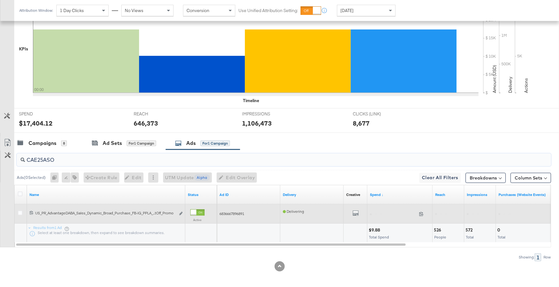
click at [196, 211] on div at bounding box center [194, 212] width 6 height 6
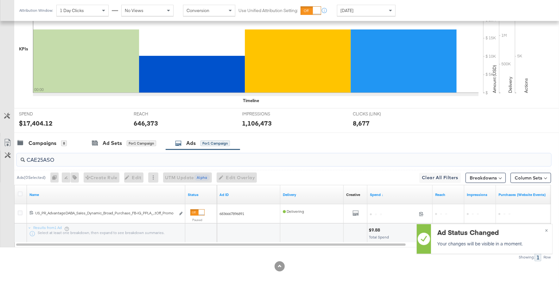
drag, startPoint x: 57, startPoint y: 159, endPoint x: 22, endPoint y: 159, distance: 35.2
click at [22, 159] on div "CAE25ASO" at bounding box center [284, 159] width 535 height 13
paste input "Divine"
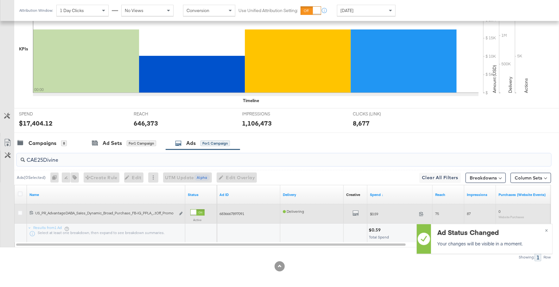
type input "CAE25Divine"
click at [197, 210] on div at bounding box center [197, 212] width 14 height 6
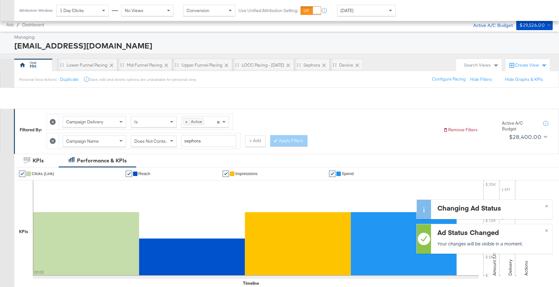
scroll to position [183, 0]
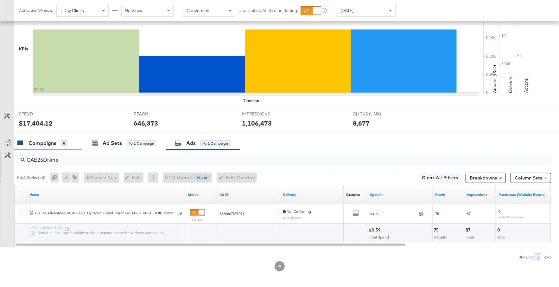
click at [41, 139] on div "Campaigns" at bounding box center [43, 142] width 28 height 7
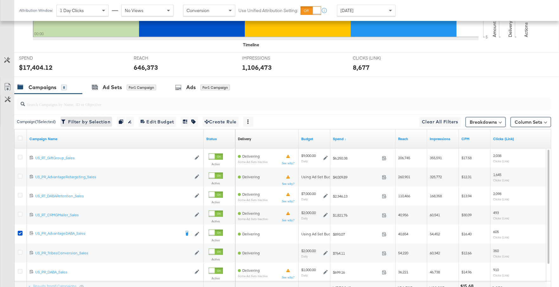
scroll to position [239, 0]
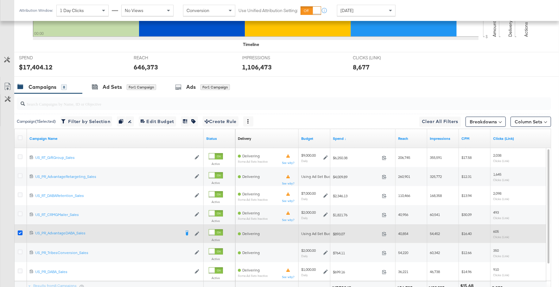
click at [20, 232] on icon at bounding box center [20, 232] width 5 height 5
click at [0, 0] on input "checkbox" at bounding box center [0, 0] width 0 height 0
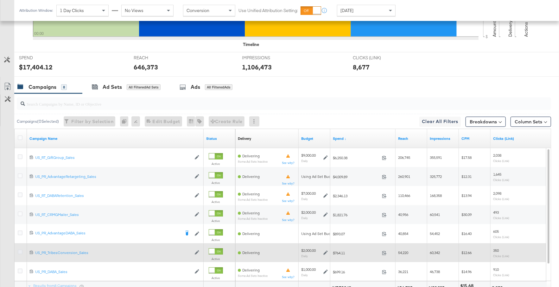
click at [20, 250] on icon at bounding box center [20, 251] width 5 height 5
click at [0, 0] on input "checkbox" at bounding box center [0, 0] width 0 height 0
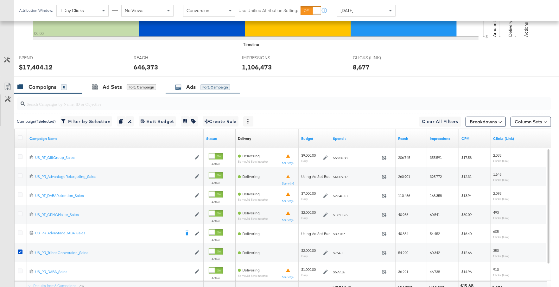
click at [186, 84] on div "Ads for 1 Campaign" at bounding box center [202, 86] width 55 height 7
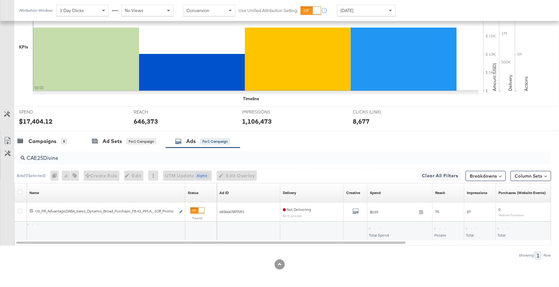
scroll to position [202, 0]
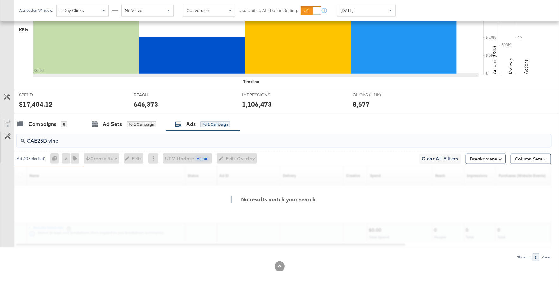
drag, startPoint x: 63, startPoint y: 138, endPoint x: 18, endPoint y: 139, distance: 44.4
click at [18, 139] on div "CAE25Divine" at bounding box center [284, 140] width 535 height 13
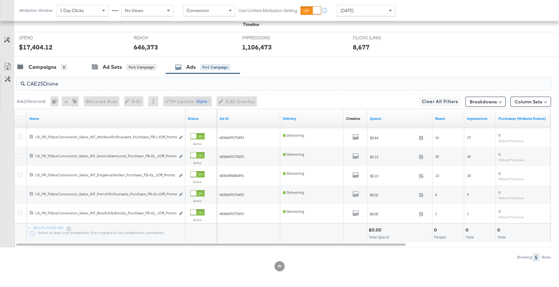
scroll to position [259, 0]
click at [20, 117] on icon at bounding box center [20, 117] width 5 height 5
click at [0, 0] on input "checkbox" at bounding box center [0, 0] width 0 height 0
click at [151, 99] on icon at bounding box center [149, 101] width 1 height 4
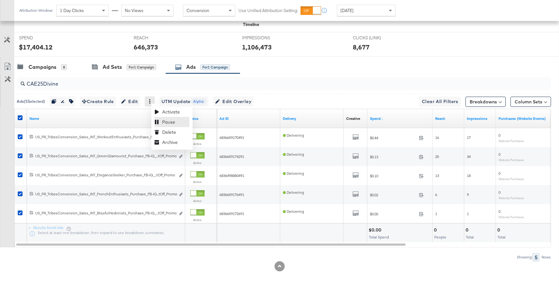
click at [163, 120] on div "Pause" at bounding box center [172, 122] width 35 height 10
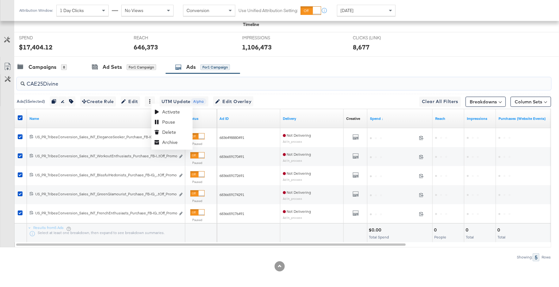
drag, startPoint x: 65, startPoint y: 81, endPoint x: 25, endPoint y: 80, distance: 39.6
click at [25, 80] on input "CAE25Divine" at bounding box center [264, 81] width 478 height 12
paste input "Reset"
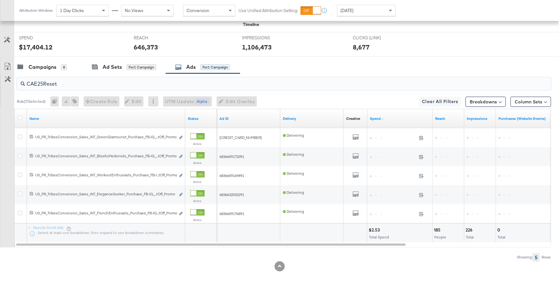
click at [21, 119] on div at bounding box center [21, 118] width 7 height 6
click at [19, 117] on icon at bounding box center [20, 117] width 5 height 5
click at [0, 0] on input "checkbox" at bounding box center [0, 0] width 0 height 0
click at [20, 116] on icon at bounding box center [20, 117] width 5 height 5
click at [0, 0] on input "checkbox" at bounding box center [0, 0] width 0 height 0
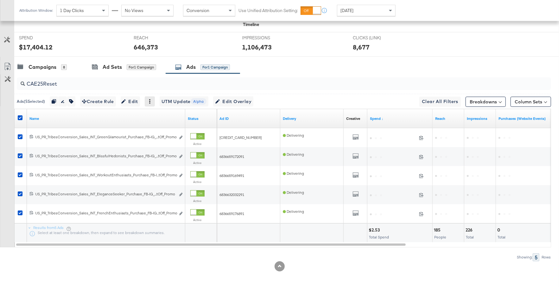
click at [152, 100] on icon at bounding box center [150, 101] width 4 height 4
click at [161, 120] on div "Pause" at bounding box center [172, 122] width 35 height 10
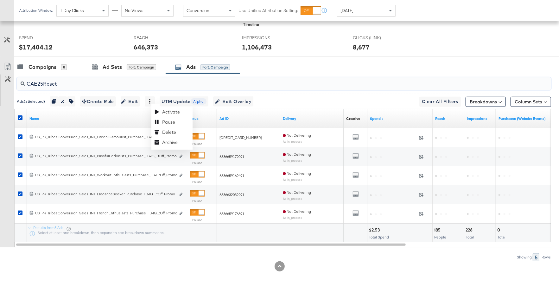
drag, startPoint x: 61, startPoint y: 82, endPoint x: 25, endPoint y: 81, distance: 36.1
click at [25, 81] on input "CAE25Reset" at bounding box center [264, 81] width 478 height 12
paste input "ASO"
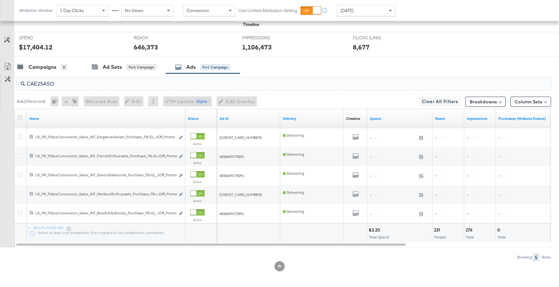
click at [21, 116] on icon at bounding box center [20, 117] width 5 height 5
click at [0, 0] on input "checkbox" at bounding box center [0, 0] width 0 height 0
click at [20, 117] on icon at bounding box center [20, 117] width 5 height 5
click at [0, 0] on input "checkbox" at bounding box center [0, 0] width 0 height 0
click at [154, 103] on div at bounding box center [150, 101] width 10 height 10
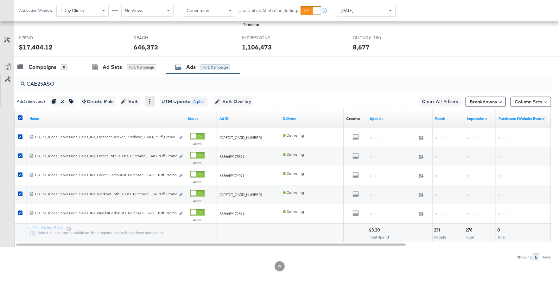
click at [152, 99] on icon at bounding box center [150, 101] width 4 height 4
click at [162, 120] on div "Pause" at bounding box center [172, 122] width 35 height 10
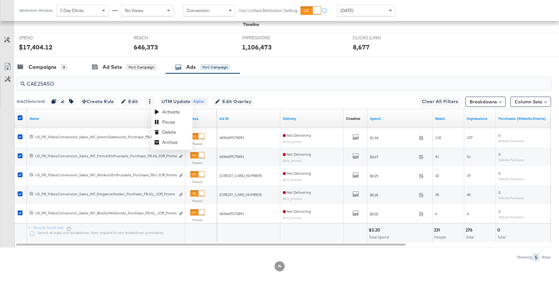
drag, startPoint x: 56, startPoint y: 82, endPoint x: 18, endPoint y: 80, distance: 38.1
click at [18, 80] on div "CAE25ASO" at bounding box center [284, 83] width 535 height 13
paste input "SheaHC"
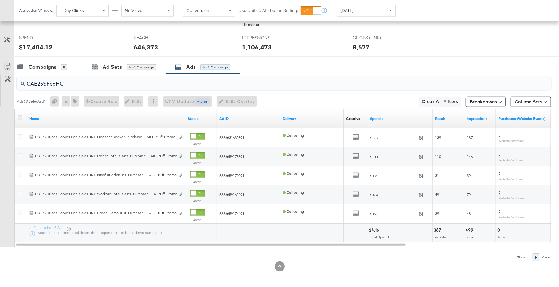
click at [20, 116] on icon at bounding box center [20, 117] width 5 height 5
click at [0, 0] on input "checkbox" at bounding box center [0, 0] width 0 height 0
click at [19, 115] on icon at bounding box center [20, 117] width 5 height 5
click at [0, 0] on input "checkbox" at bounding box center [0, 0] width 0 height 0
click at [152, 101] on icon at bounding box center [150, 101] width 4 height 4
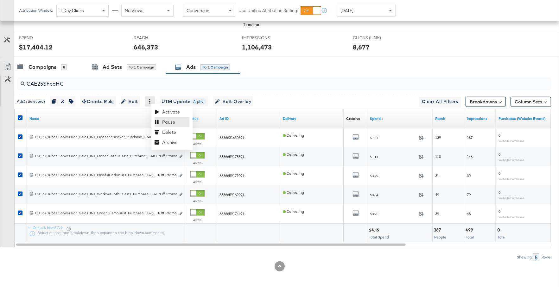
click at [173, 120] on div "Pause" at bounding box center [172, 122] width 35 height 10
drag, startPoint x: 66, startPoint y: 82, endPoint x: 25, endPoint y: 82, distance: 40.2
click at [25, 82] on input "CAE25SheaHC" at bounding box center [264, 81] width 478 height 12
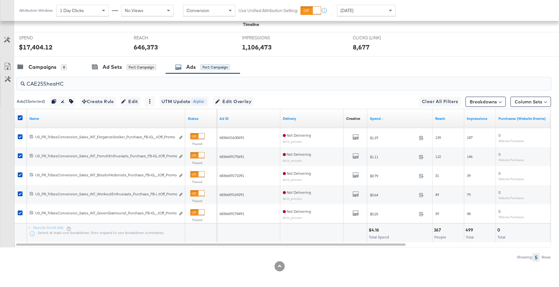
paste input "UG"
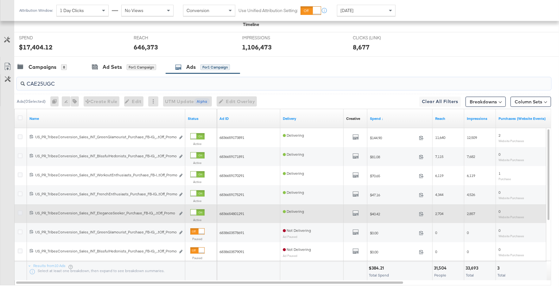
type input "CAE25UGC"
click at [21, 210] on icon at bounding box center [20, 212] width 5 height 5
click at [0, 0] on input "checkbox" at bounding box center [0, 0] width 0 height 0
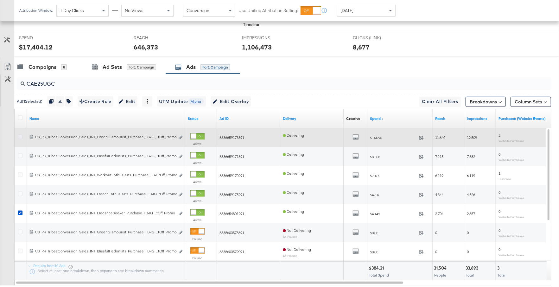
click at [20, 135] on icon at bounding box center [20, 136] width 5 height 5
click at [0, 0] on input "checkbox" at bounding box center [0, 0] width 0 height 0
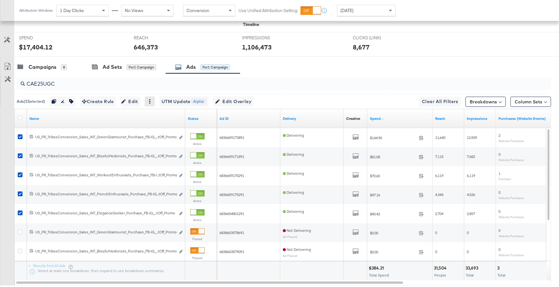
click at [152, 101] on icon at bounding box center [150, 101] width 4 height 4
click at [158, 120] on icon at bounding box center [157, 122] width 4 height 4
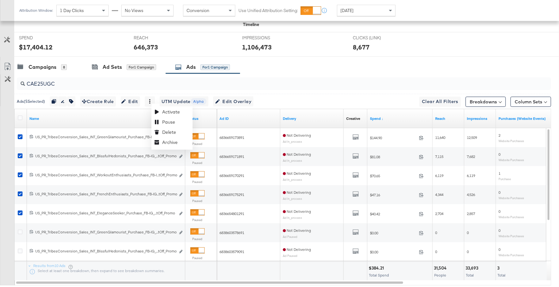
click at [287, 74] on div "CAE25UGC" at bounding box center [282, 84] width 537 height 20
click at [35, 64] on div "Campaigns" at bounding box center [43, 66] width 28 height 7
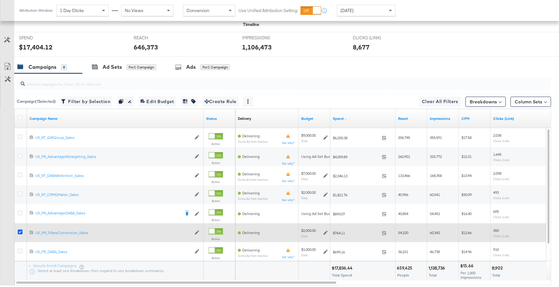
click at [20, 230] on icon at bounding box center [20, 231] width 5 height 5
click at [0, 0] on input "checkbox" at bounding box center [0, 0] width 0 height 0
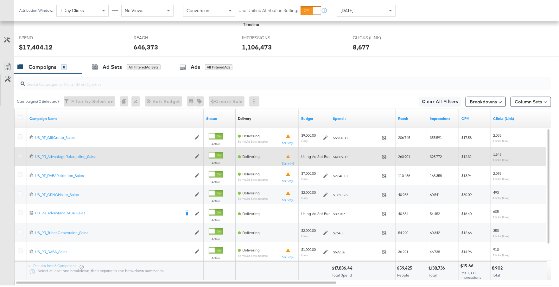
click at [21, 155] on icon at bounding box center [20, 155] width 5 height 5
click at [0, 0] on input "checkbox" at bounding box center [0, 0] width 0 height 0
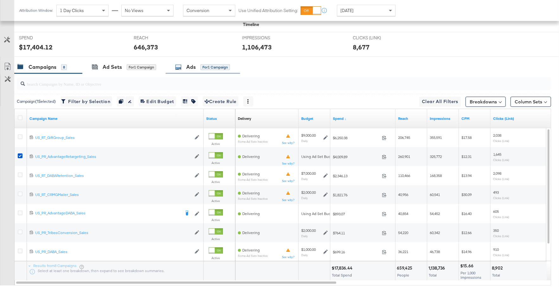
click at [195, 61] on div "Ads for 1 Campaign" at bounding box center [203, 67] width 74 height 14
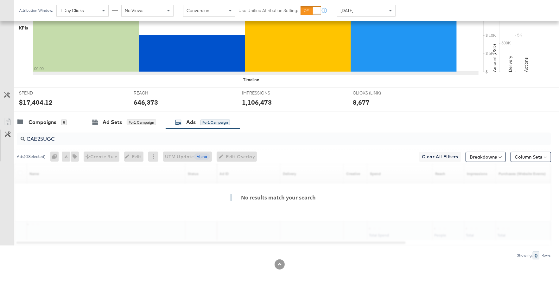
scroll to position [202, 0]
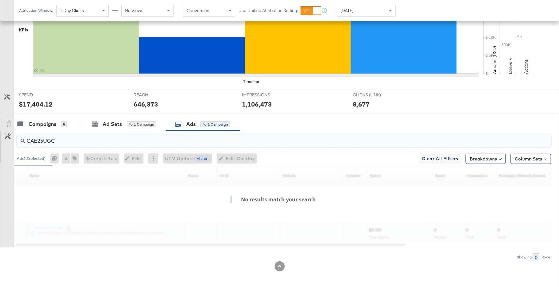
drag, startPoint x: 59, startPoint y: 138, endPoint x: 25, endPoint y: 138, distance: 33.9
click at [25, 138] on input "CAE25UGC" at bounding box center [264, 138] width 478 height 12
paste input "SheaH"
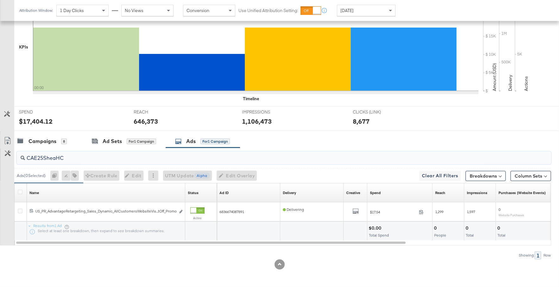
scroll to position [183, 0]
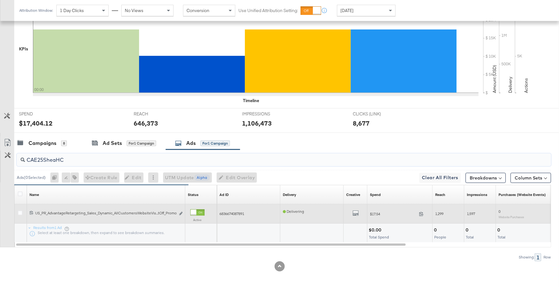
click at [196, 212] on div at bounding box center [194, 212] width 6 height 6
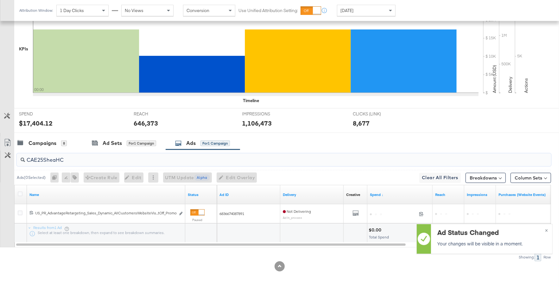
drag, startPoint x: 65, startPoint y: 157, endPoint x: 22, endPoint y: 155, distance: 42.8
click at [22, 155] on div "CAE25SheaHC" at bounding box center [284, 159] width 535 height 13
paste input "ale"
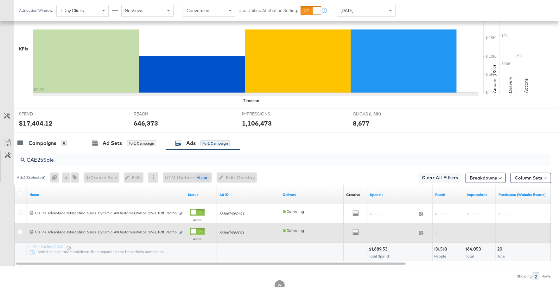
click at [194, 230] on div at bounding box center [194, 231] width 6 height 6
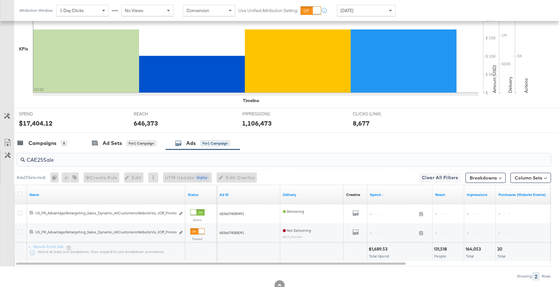
drag, startPoint x: 57, startPoint y: 160, endPoint x: 26, endPoint y: 157, distance: 30.9
click at [26, 157] on input "CAE25Sale" at bounding box center [264, 157] width 478 height 12
paste input "ASO"
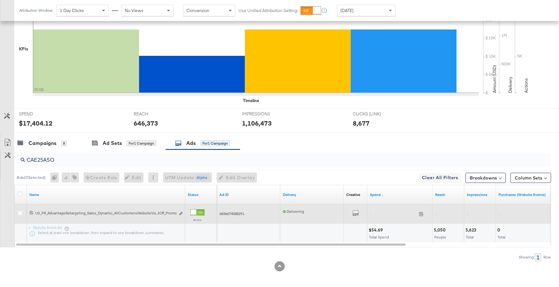
click at [194, 210] on div at bounding box center [194, 212] width 6 height 6
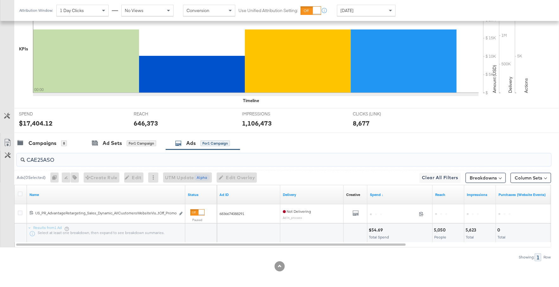
drag, startPoint x: 58, startPoint y: 159, endPoint x: 24, endPoint y: 157, distance: 34.0
click at [24, 157] on div "CAE25ASO" at bounding box center [284, 159] width 535 height 13
paste input "Divine"
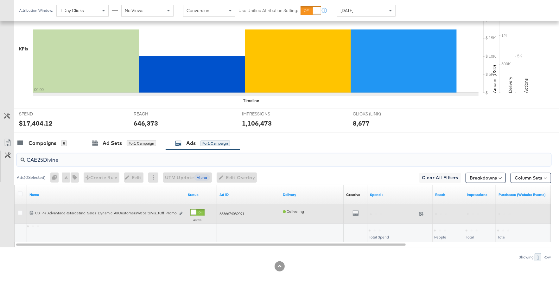
click at [196, 212] on div at bounding box center [194, 212] width 6 height 6
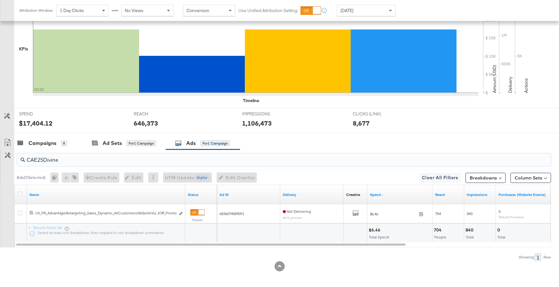
drag, startPoint x: 61, startPoint y: 158, endPoint x: 27, endPoint y: 157, distance: 34.2
click at [27, 157] on input "CAE25Divine" at bounding box center [264, 157] width 478 height 12
paste input "Reset"
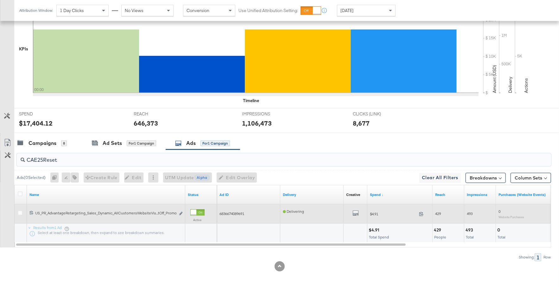
type input "CAE25Reset"
click at [196, 211] on div at bounding box center [197, 212] width 14 height 6
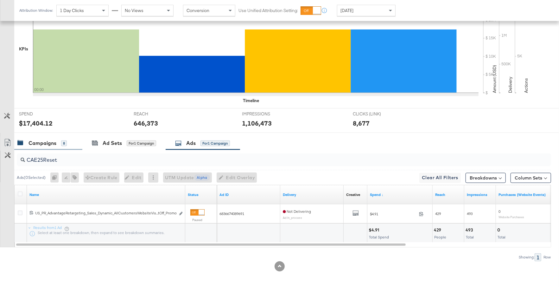
click at [29, 142] on div "Campaigns" at bounding box center [43, 142] width 28 height 7
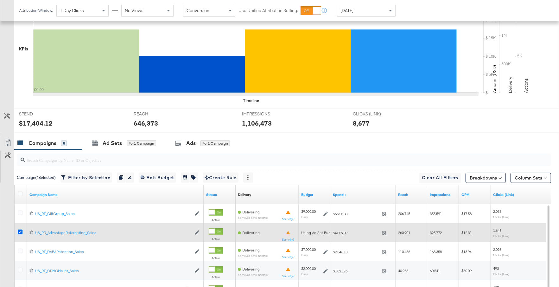
click at [19, 231] on icon at bounding box center [20, 231] width 5 height 5
click at [0, 0] on input "checkbox" at bounding box center [0, 0] width 0 height 0
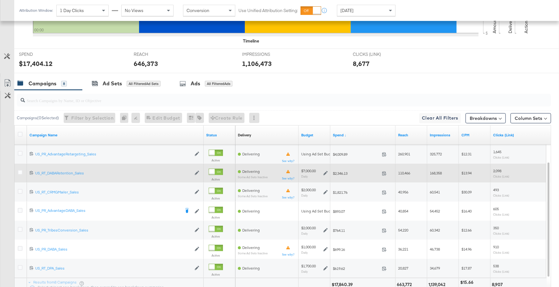
scroll to position [257, 0]
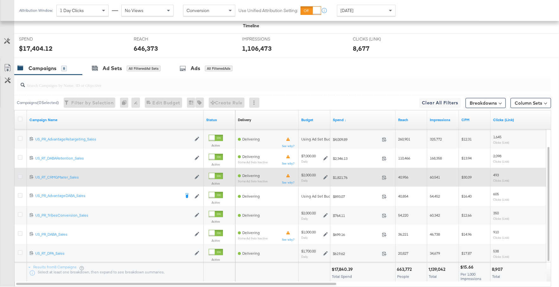
click at [19, 174] on icon at bounding box center [20, 176] width 5 height 5
click at [0, 0] on input "checkbox" at bounding box center [0, 0] width 0 height 0
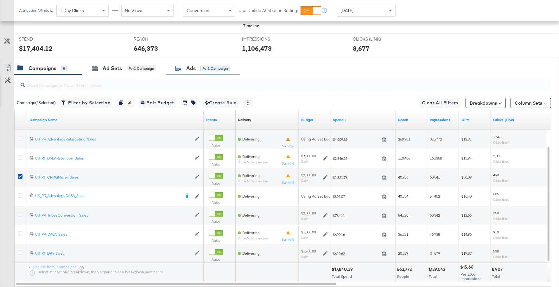
click at [185, 65] on div "Ads for 1 Campaign" at bounding box center [202, 68] width 55 height 7
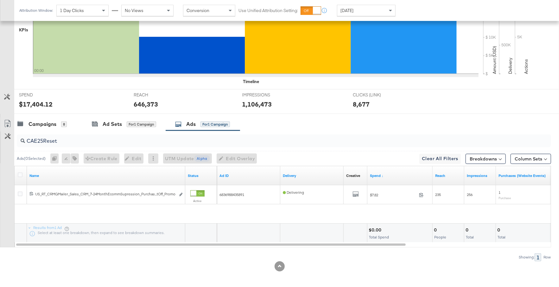
scroll to position [183, 0]
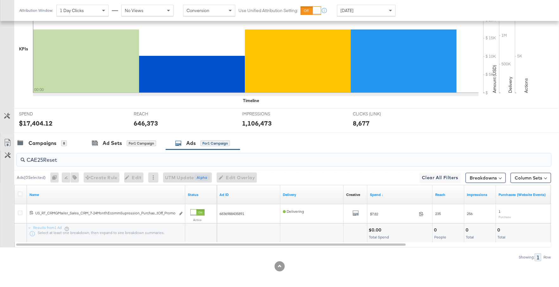
drag, startPoint x: 60, startPoint y: 158, endPoint x: 27, endPoint y: 157, distance: 33.0
click at [27, 157] on input "CAE25Reset" at bounding box center [264, 157] width 478 height 12
paste input "ASO"
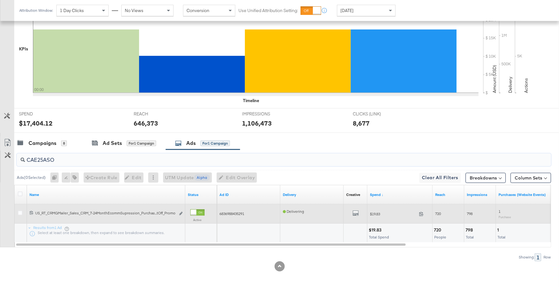
click at [196, 211] on div at bounding box center [194, 212] width 6 height 6
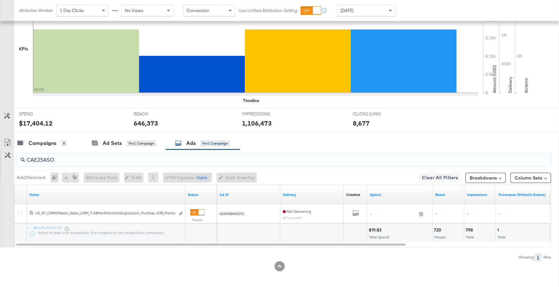
drag, startPoint x: 55, startPoint y: 159, endPoint x: 22, endPoint y: 159, distance: 33.3
click at [22, 159] on div "CAE25ASO" at bounding box center [284, 159] width 535 height 13
paste input "Divine"
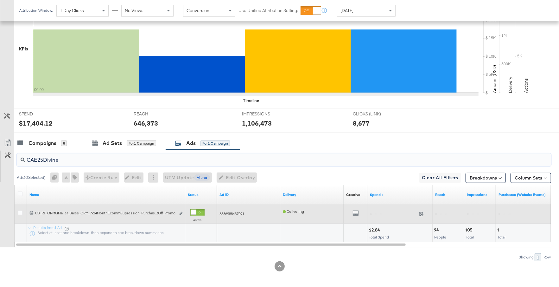
type input "CAE25Divine"
click at [197, 212] on div at bounding box center [197, 212] width 14 height 6
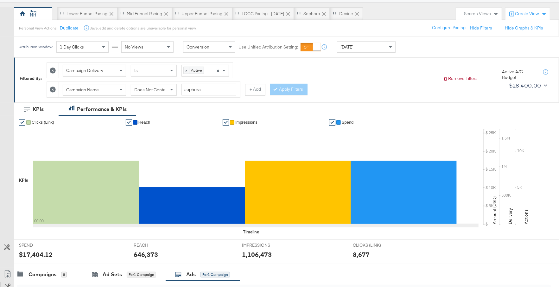
scroll to position [0, 0]
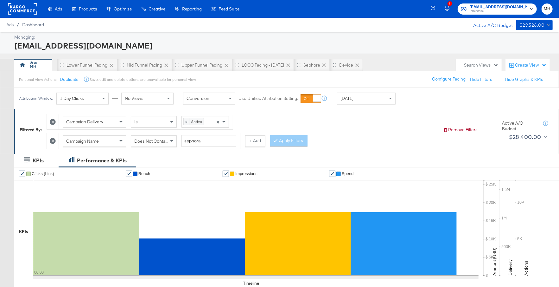
click at [514, 15] on div "2 social@us.loccitane.com L'Occitane MH" at bounding box center [496, 9] width 126 height 18
click at [514, 11] on span "L'Occitane" at bounding box center [499, 11] width 58 height 5
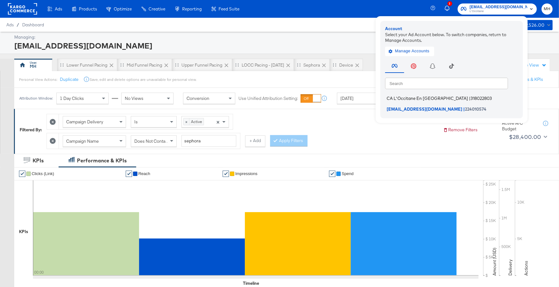
click at [441, 99] on span "CA L'Occitane En [GEOGRAPHIC_DATA]" at bounding box center [427, 98] width 81 height 5
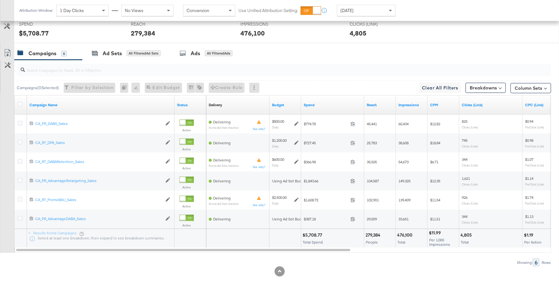
scroll to position [154, 0]
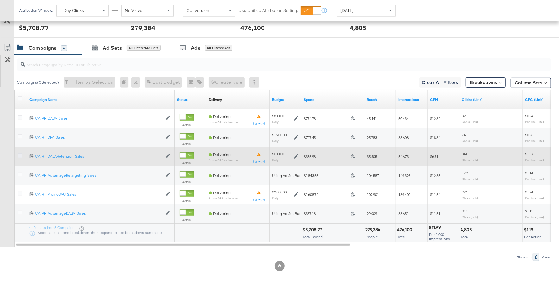
click at [20, 154] on icon at bounding box center [20, 155] width 5 height 5
click at [0, 0] on input "checkbox" at bounding box center [0, 0] width 0 height 0
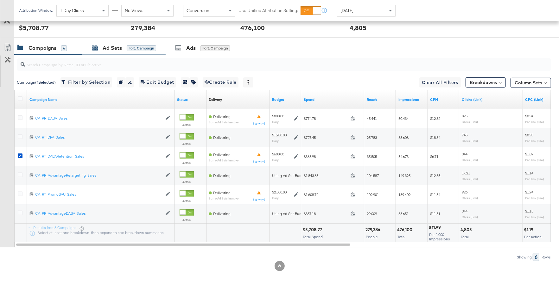
click at [116, 47] on div "Ad Sets" at bounding box center [112, 47] width 19 height 7
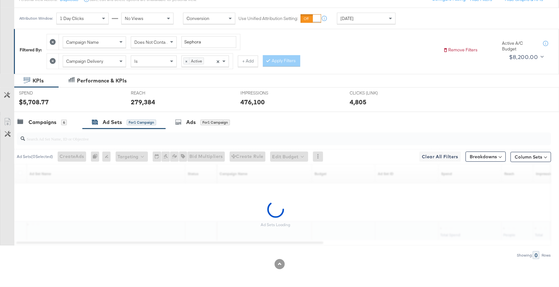
scroll to position [78, 0]
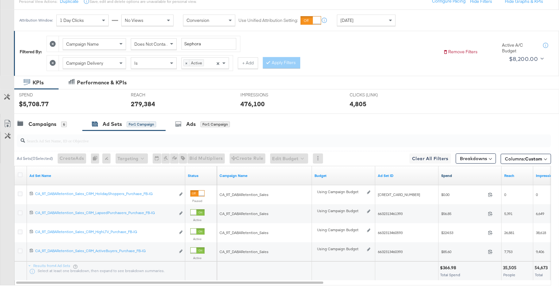
click at [455, 174] on link "Spend" at bounding box center [470, 175] width 58 height 5
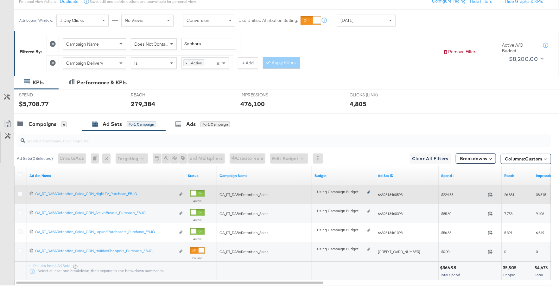
click at [369, 191] on icon at bounding box center [368, 191] width 3 height 3
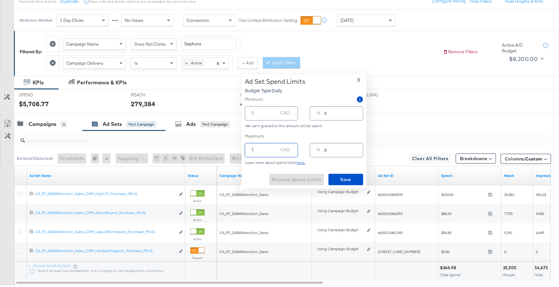
click at [269, 152] on input "number" at bounding box center [268, 148] width 20 height 14
type input "3"
type input "1"
type input "30"
type input "5"
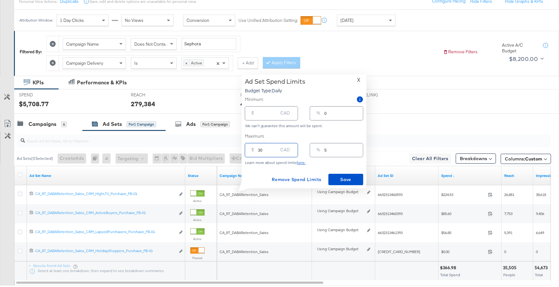
type input "300"
type input "50"
type input "300.00"
click at [349, 181] on span "Save" at bounding box center [346, 180] width 30 height 8
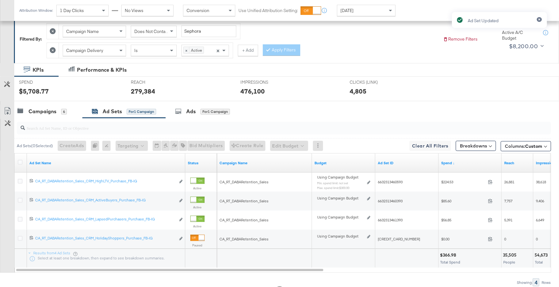
scroll to position [91, 0]
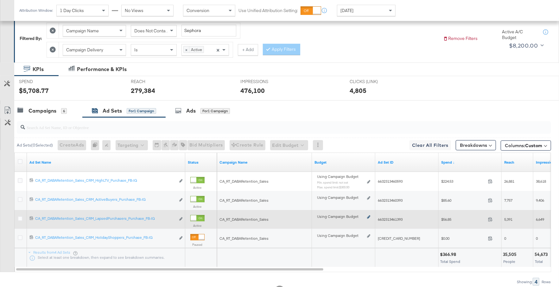
click at [369, 215] on icon at bounding box center [368, 216] width 3 height 3
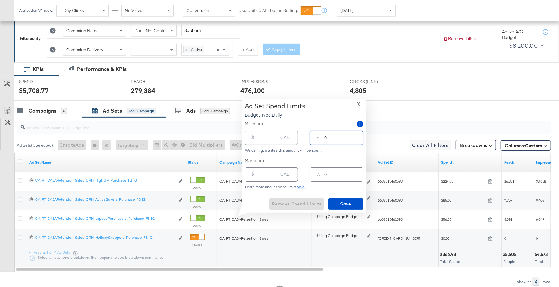
drag, startPoint x: 329, startPoint y: 138, endPoint x: 321, endPoint y: 138, distance: 7.6
click at [321, 138] on div "% 0" at bounding box center [336, 138] width 53 height 14
type input "1"
type input "6.00"
type input "10"
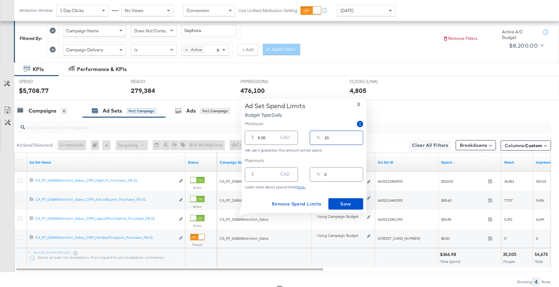
type input "60.00"
drag, startPoint x: 329, startPoint y: 139, endPoint x: 323, endPoint y: 139, distance: 5.7
click at [323, 139] on div "% 10" at bounding box center [336, 138] width 53 height 14
type input "1"
type input "6.00"
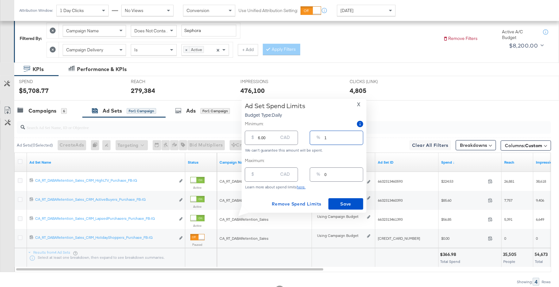
type input "15"
type input "90.00"
drag, startPoint x: 330, startPoint y: 139, endPoint x: 321, endPoint y: 139, distance: 9.5
click at [321, 139] on div "% 15" at bounding box center [336, 138] width 53 height 14
type input "2"
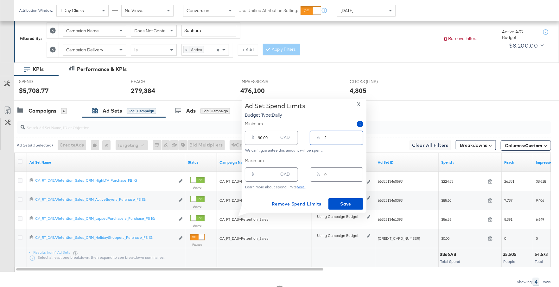
type input "12.00"
type input "20"
type input "120.00"
type input "20"
click at [348, 207] on span "Save" at bounding box center [346, 204] width 30 height 8
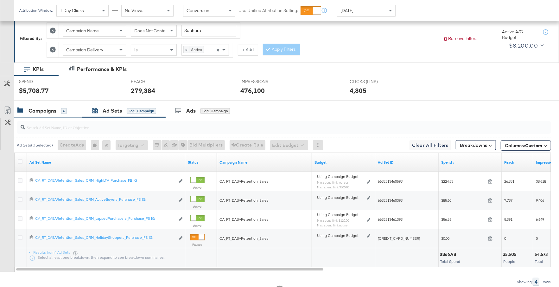
click at [44, 110] on div "Campaigns" at bounding box center [43, 110] width 28 height 7
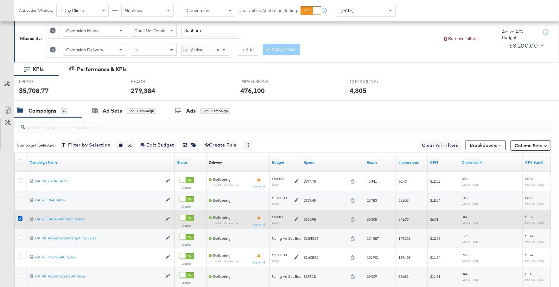
click at [21, 216] on icon at bounding box center [20, 218] width 5 height 5
click at [0, 0] on input "checkbox" at bounding box center [0, 0] width 0 height 0
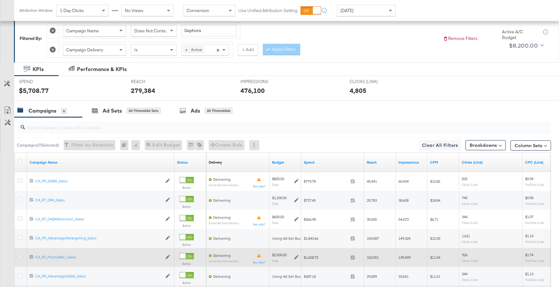
click at [20, 254] on icon at bounding box center [20, 256] width 5 height 5
click at [0, 0] on input "checkbox" at bounding box center [0, 0] width 0 height 0
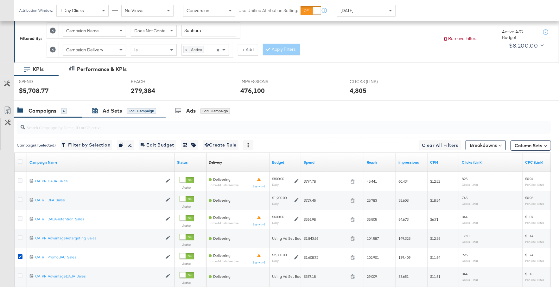
click at [111, 109] on div "Ad Sets" at bounding box center [112, 110] width 19 height 7
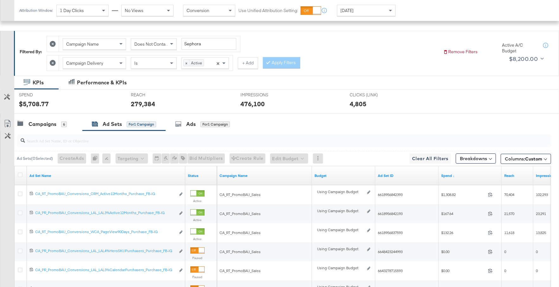
scroll to position [139, 0]
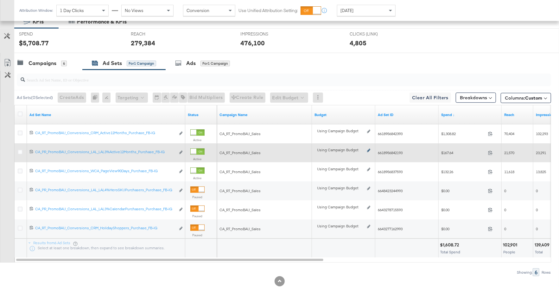
click at [368, 149] on icon at bounding box center [368, 150] width 3 height 3
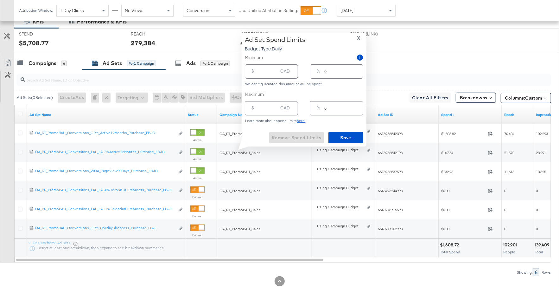
click at [268, 110] on input "number" at bounding box center [268, 106] width 20 height 14
type input "2"
type input "20"
type input "1"
type input "200"
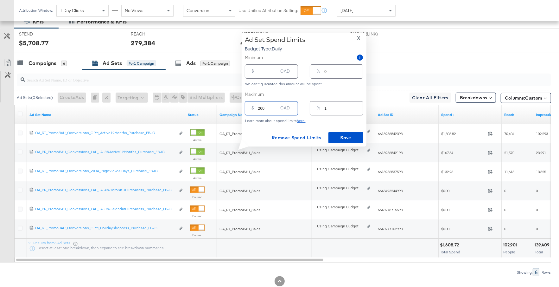
type input "8"
type input "200.00"
click at [339, 131] on div "Ad Set Spend Limits Budget Type: Daily X Minimum: $ CAD % 0 We can't guarantee …" at bounding box center [304, 89] width 119 height 107
click at [342, 136] on span "Save" at bounding box center [346, 138] width 30 height 8
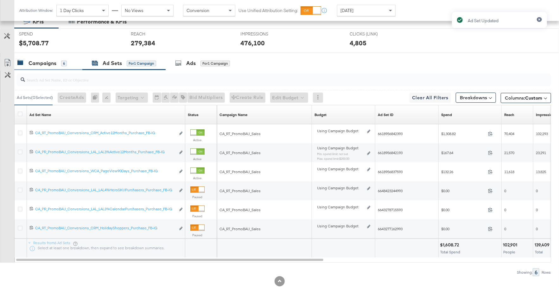
click at [55, 63] on div "Campaigns" at bounding box center [43, 63] width 28 height 7
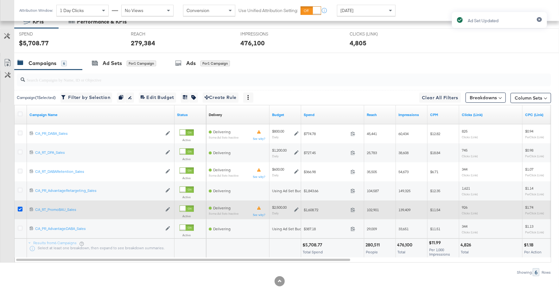
click at [19, 207] on icon at bounding box center [20, 209] width 5 height 5
click at [0, 0] on input "checkbox" at bounding box center [0, 0] width 0 height 0
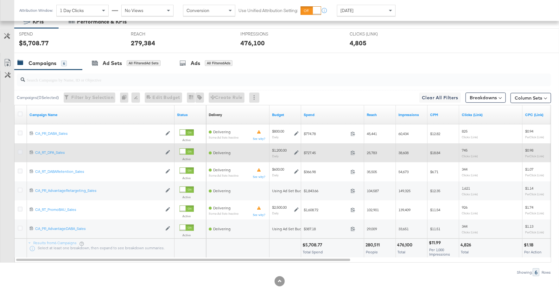
click at [22, 150] on icon at bounding box center [20, 152] width 5 height 5
click at [0, 0] on input "checkbox" at bounding box center [0, 0] width 0 height 0
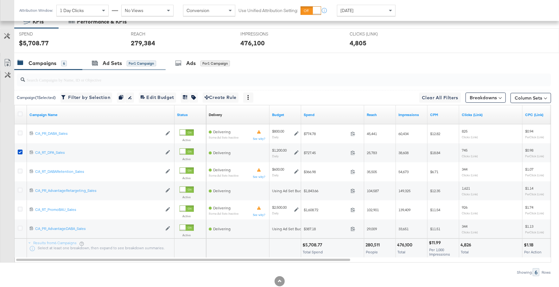
click at [113, 58] on div "Ad Sets for 1 Campaign" at bounding box center [123, 63] width 83 height 14
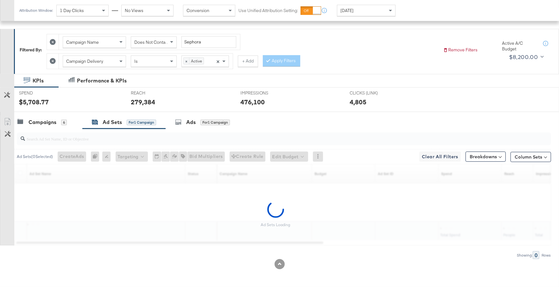
scroll to position [78, 0]
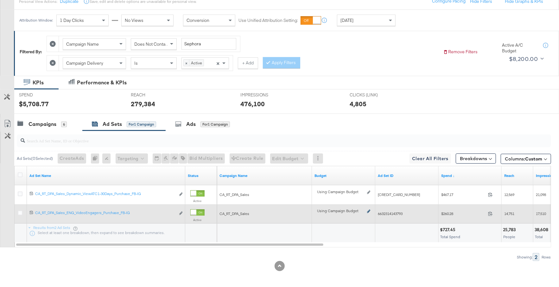
click at [368, 211] on icon at bounding box center [368, 210] width 3 height 3
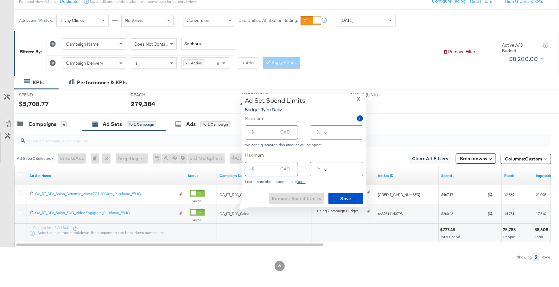
click at [263, 170] on input "number" at bounding box center [268, 167] width 20 height 14
type input "3"
type input "30"
type input "3"
type input "300"
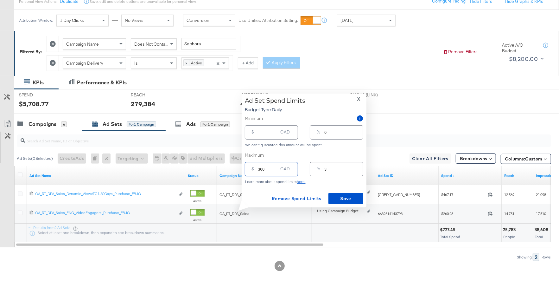
type input "25"
type input "300.00"
click at [350, 198] on span "Save" at bounding box center [346, 199] width 30 height 8
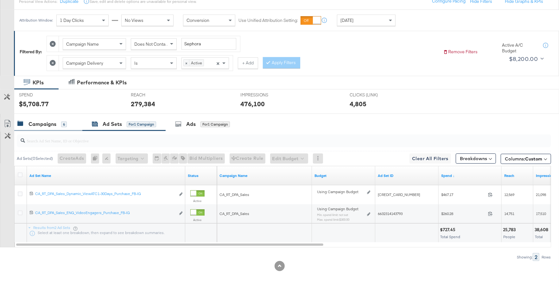
click at [48, 127] on div "Campaigns 6" at bounding box center [48, 124] width 68 height 14
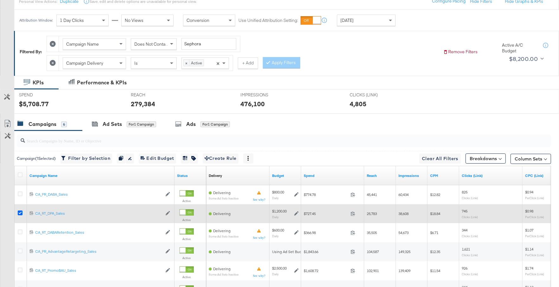
click at [21, 210] on icon at bounding box center [20, 212] width 5 height 5
click at [0, 0] on input "checkbox" at bounding box center [0, 0] width 0 height 0
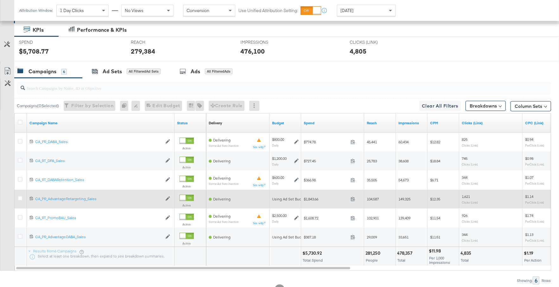
scroll to position [130, 0]
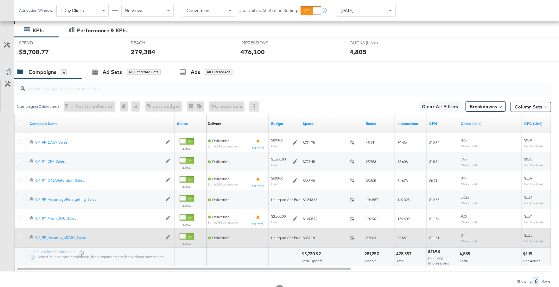
click at [21, 235] on icon at bounding box center [20, 236] width 5 height 5
click at [0, 0] on input "checkbox" at bounding box center [0, 0] width 0 height 0
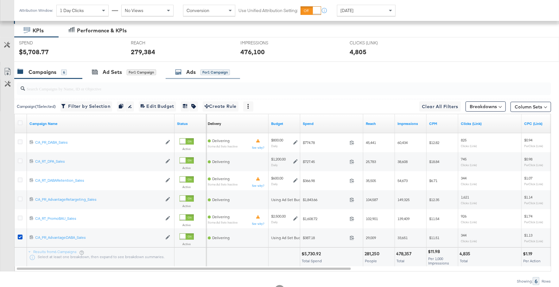
click at [186, 68] on div "Ads for 1 Campaign" at bounding box center [202, 71] width 55 height 7
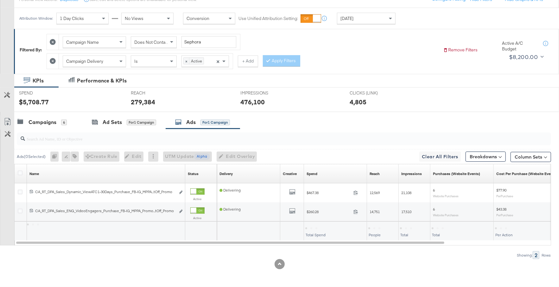
scroll to position [78, 0]
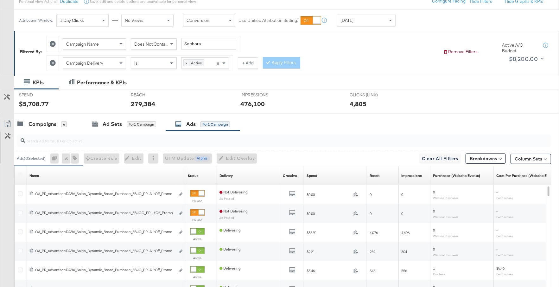
click at [102, 140] on input "search" at bounding box center [264, 138] width 478 height 12
paste input "FY25CAE"
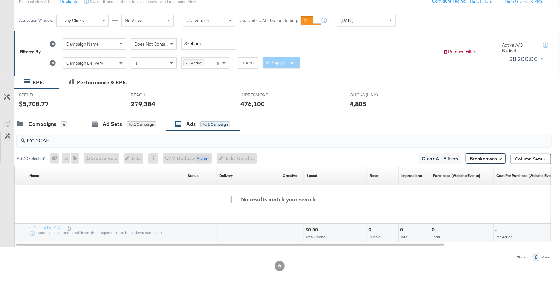
drag, startPoint x: 51, startPoint y: 137, endPoint x: 16, endPoint y: 138, distance: 34.9
click at [16, 138] on div "FY25CAE" at bounding box center [282, 141] width 537 height 20
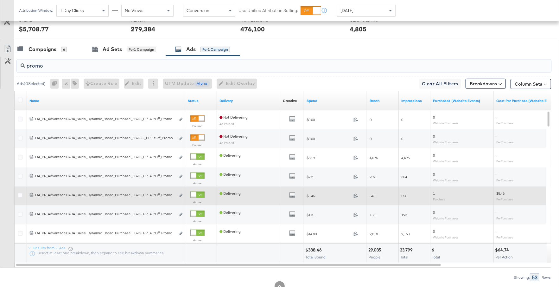
scroll to position [152, 0]
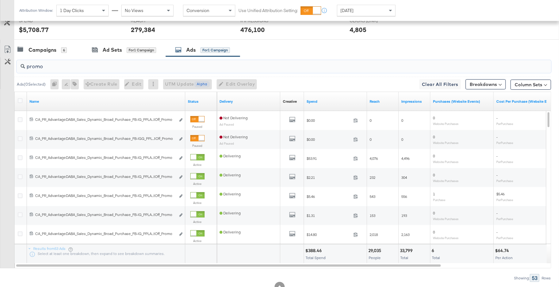
click at [85, 65] on input "promo" at bounding box center [264, 64] width 478 height 12
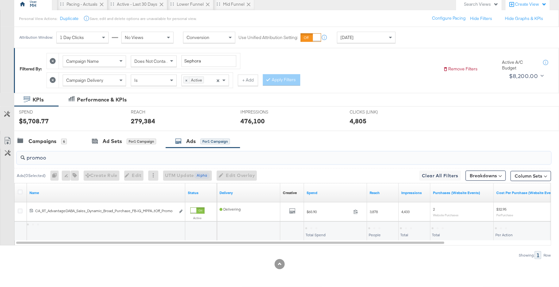
scroll to position [59, 0]
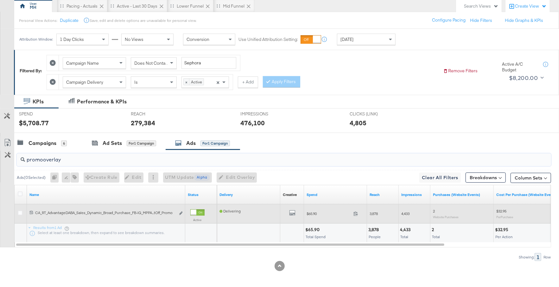
click at [196, 211] on div at bounding box center [194, 212] width 6 height 6
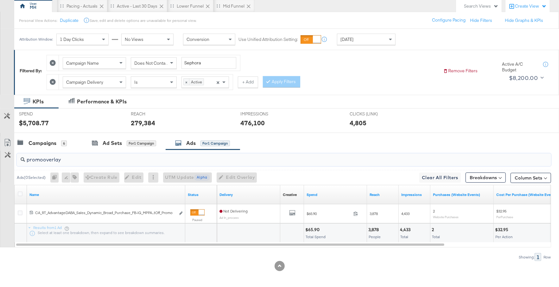
drag, startPoint x: 63, startPoint y: 157, endPoint x: 22, endPoint y: 155, distance: 40.9
click at [22, 155] on div "promooverlay" at bounding box center [284, 159] width 535 height 13
paste input "CAE25Reset"
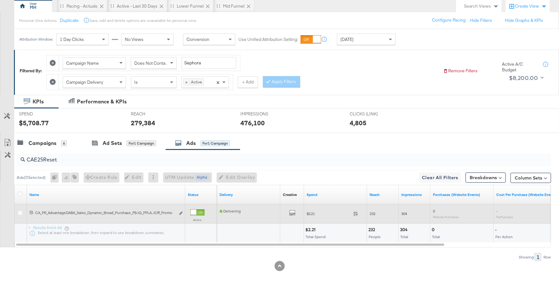
click at [202, 211] on div at bounding box center [197, 212] width 14 height 6
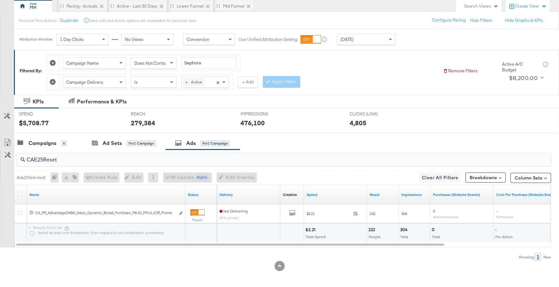
drag, startPoint x: 61, startPoint y: 159, endPoint x: 24, endPoint y: 158, distance: 36.1
click at [24, 158] on div "CAE25Reset" at bounding box center [284, 159] width 535 height 13
paste input "PromoNoProdGIF"
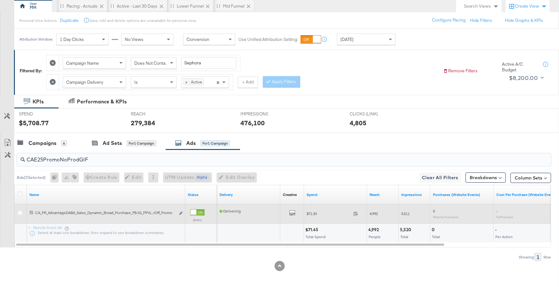
click at [196, 212] on div at bounding box center [197, 212] width 14 height 6
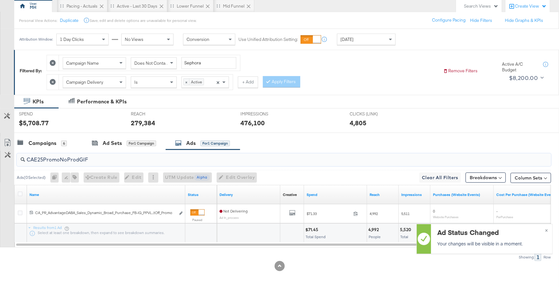
drag, startPoint x: 92, startPoint y: 158, endPoint x: 24, endPoint y: 157, distance: 67.8
click at [24, 157] on div "CAE25PromoNoProdGIF" at bounding box center [284, 159] width 535 height 13
paste input "SheaHC"
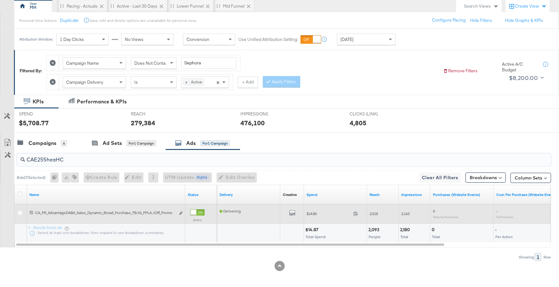
click at [193, 211] on div at bounding box center [194, 212] width 6 height 6
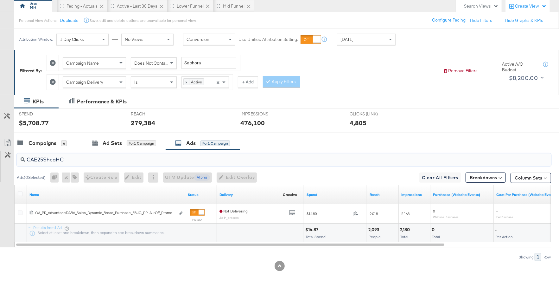
drag, startPoint x: 68, startPoint y: 159, endPoint x: 26, endPoint y: 157, distance: 42.2
click at [26, 157] on input "CAE25SheaHC" at bounding box center [264, 157] width 478 height 12
paste input "ASO"
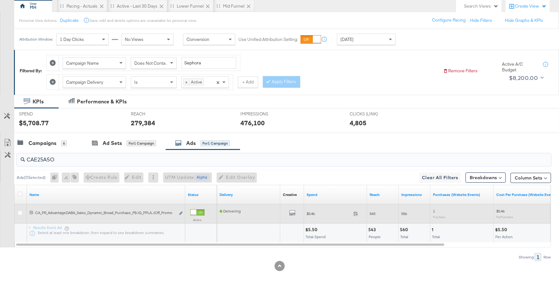
type input "CAE25ASO"
click at [203, 210] on div at bounding box center [197, 212] width 14 height 6
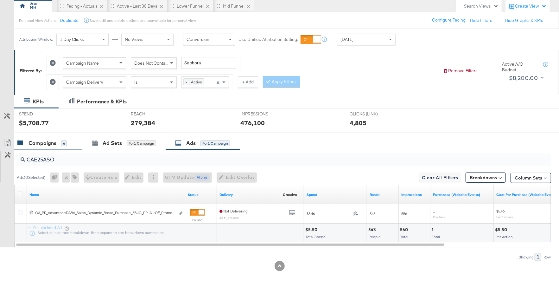
click at [38, 136] on div "Campaigns 6" at bounding box center [48, 143] width 68 height 14
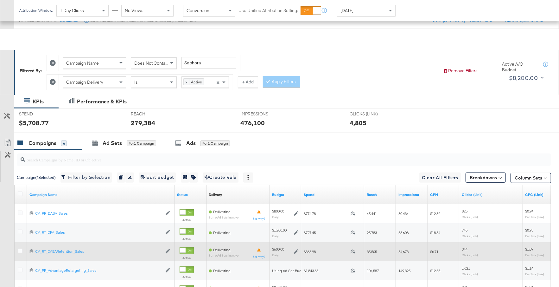
scroll to position [154, 0]
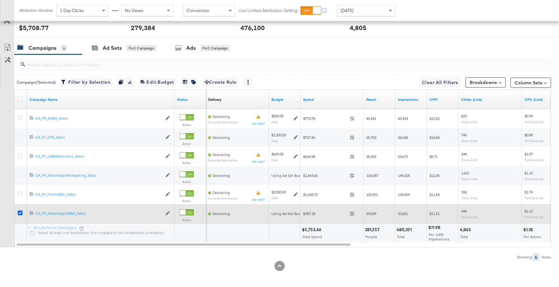
click at [19, 211] on icon at bounding box center [20, 212] width 5 height 5
click at [0, 0] on input "checkbox" at bounding box center [0, 0] width 0 height 0
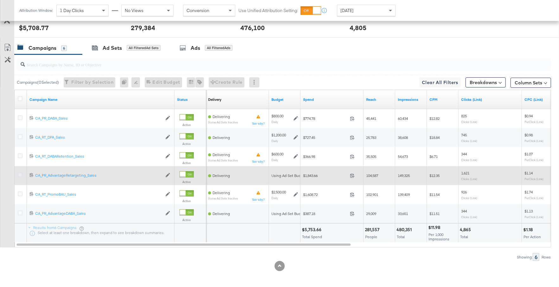
click at [20, 173] on icon at bounding box center [20, 174] width 5 height 5
click at [0, 0] on input "checkbox" at bounding box center [0, 0] width 0 height 0
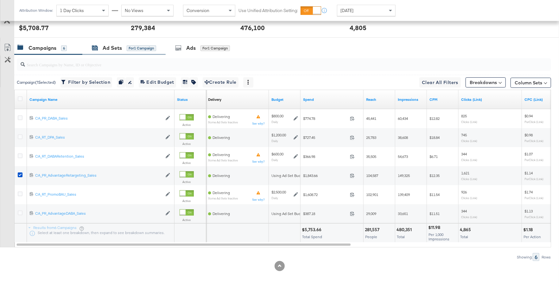
click at [106, 45] on div "Ad Sets" at bounding box center [112, 47] width 19 height 7
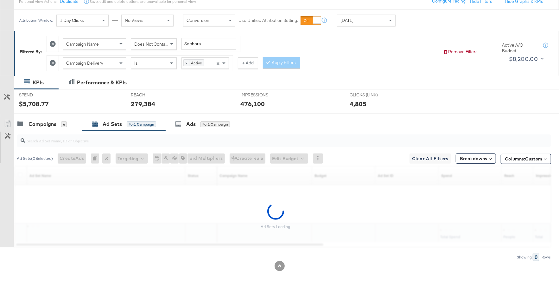
scroll to position [59, 0]
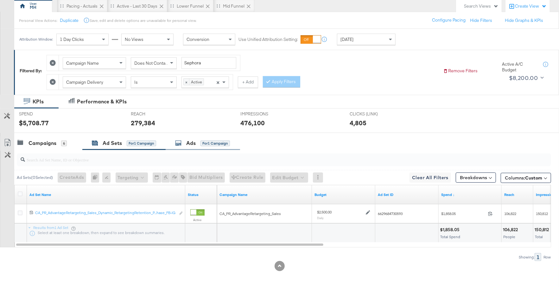
click at [199, 144] on div "Ads for 1 Campaign" at bounding box center [202, 142] width 55 height 7
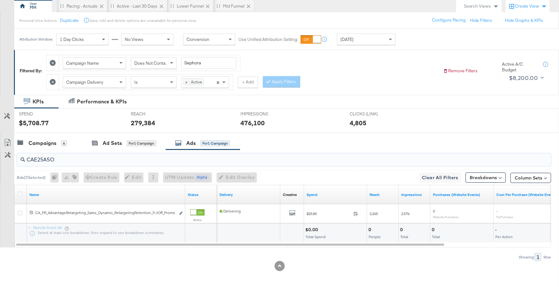
drag, startPoint x: 59, startPoint y: 159, endPoint x: 22, endPoint y: 158, distance: 36.4
click at [22, 158] on div "CAE25ASO" at bounding box center [284, 159] width 535 height 13
paste input "Sale"
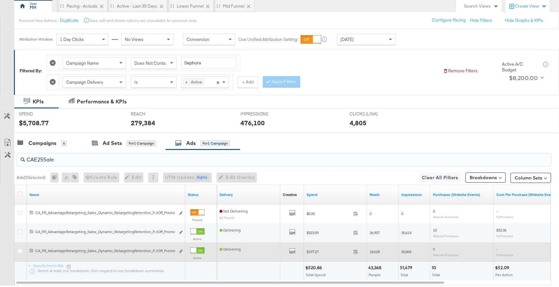
click at [196, 249] on div at bounding box center [194, 250] width 6 height 6
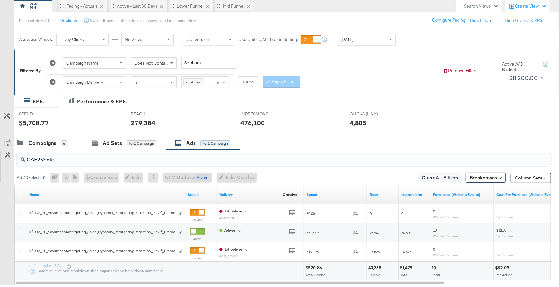
drag, startPoint x: 58, startPoint y: 161, endPoint x: 26, endPoint y: 157, distance: 32.2
click at [26, 157] on input "CAE25Sale" at bounding box center [264, 157] width 478 height 12
paste input "Reset"
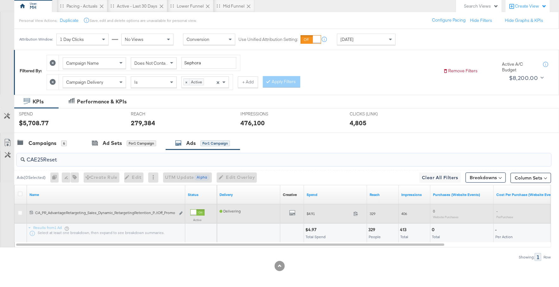
click at [196, 212] on div at bounding box center [194, 212] width 6 height 6
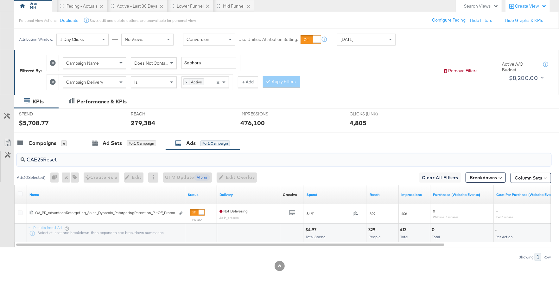
drag, startPoint x: 61, startPoint y: 159, endPoint x: 25, endPoint y: 158, distance: 36.1
click at [25, 158] on div "CAE25Reset" at bounding box center [284, 159] width 535 height 13
paste input "SheaHC"
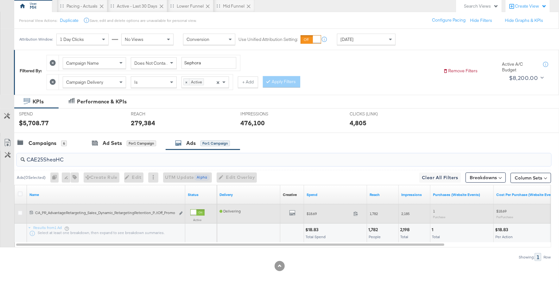
type input "CAE25SheaHC"
click at [196, 212] on div at bounding box center [194, 212] width 6 height 6
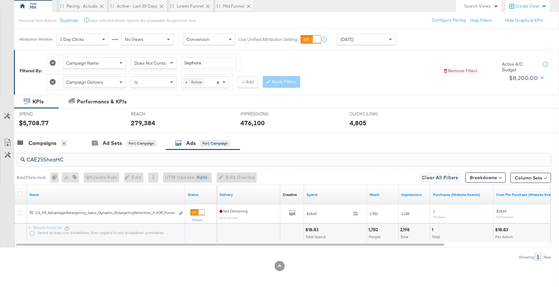
drag, startPoint x: 70, startPoint y: 158, endPoint x: 25, endPoint y: 158, distance: 44.7
click at [25, 158] on input "CAE25SheaHC" at bounding box center [264, 157] width 478 height 12
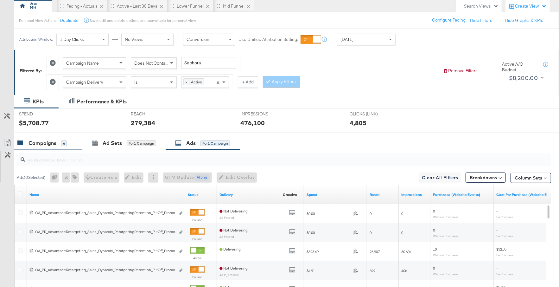
click at [44, 145] on div "Campaigns" at bounding box center [43, 142] width 28 height 7
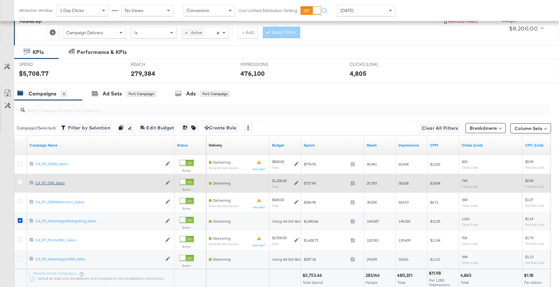
scroll to position [114, 0]
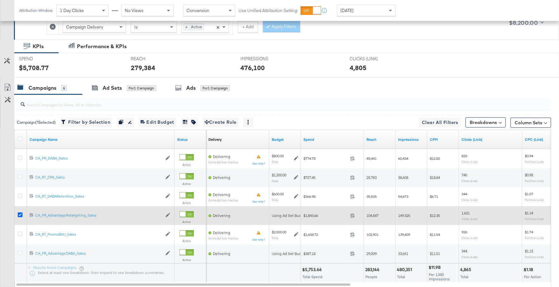
click at [20, 213] on icon at bounding box center [20, 214] width 5 height 5
click at [0, 0] on input "checkbox" at bounding box center [0, 0] width 0 height 0
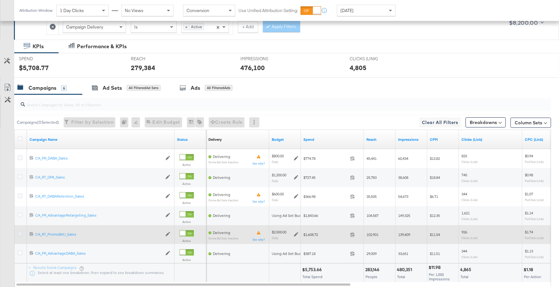
click at [21, 231] on icon at bounding box center [20, 233] width 5 height 5
click at [0, 0] on input "checkbox" at bounding box center [0, 0] width 0 height 0
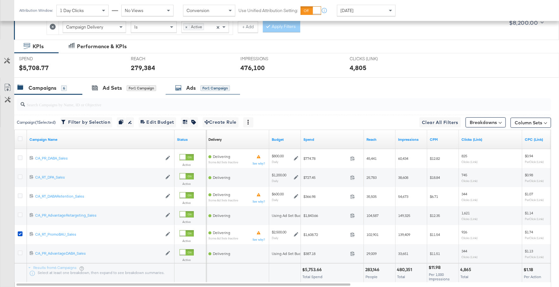
click at [188, 90] on div "Ads for 1 Campaign" at bounding box center [203, 88] width 74 height 14
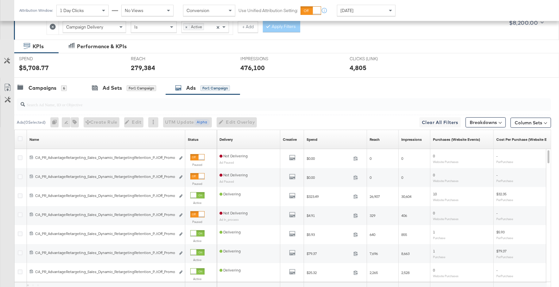
scroll to position [78, 0]
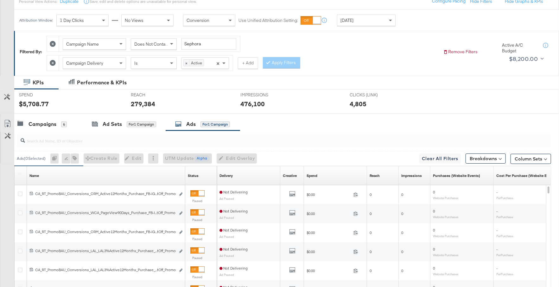
click at [91, 137] on input "search" at bounding box center [264, 138] width 478 height 12
paste input "CAE25SheaHC"
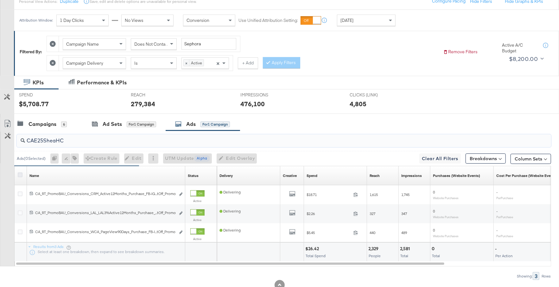
click at [18, 175] on icon at bounding box center [20, 174] width 5 height 5
click at [0, 0] on input "checkbox" at bounding box center [0, 0] width 0 height 0
click at [152, 157] on icon at bounding box center [150, 158] width 4 height 4
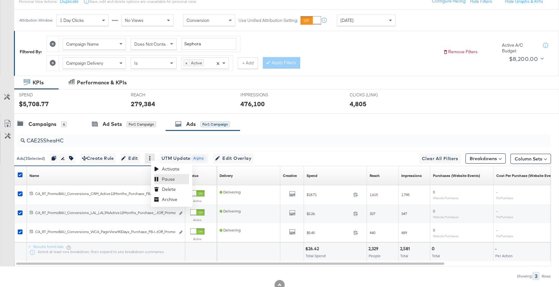
click at [161, 176] on div "Pause" at bounding box center [171, 179] width 35 height 10
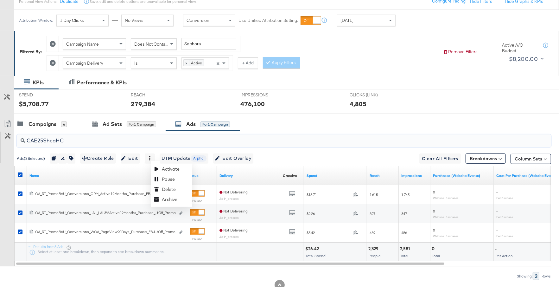
drag, startPoint x: 64, startPoint y: 141, endPoint x: 26, endPoint y: 137, distance: 38.2
click at [26, 137] on input "CAE25SheaHC" at bounding box center [264, 138] width 478 height 12
paste input "Reset"
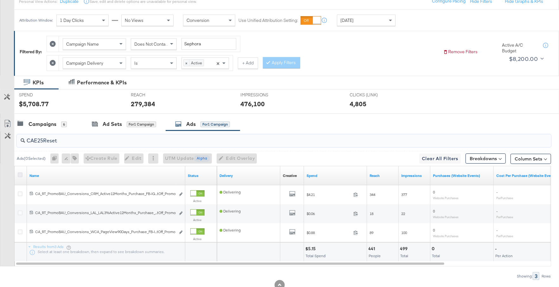
type input "CAE25Reset"
click at [19, 173] on icon at bounding box center [20, 174] width 5 height 5
click at [0, 0] on input "checkbox" at bounding box center [0, 0] width 0 height 0
click at [20, 174] on icon at bounding box center [20, 174] width 5 height 5
click at [0, 0] on input "checkbox" at bounding box center [0, 0] width 0 height 0
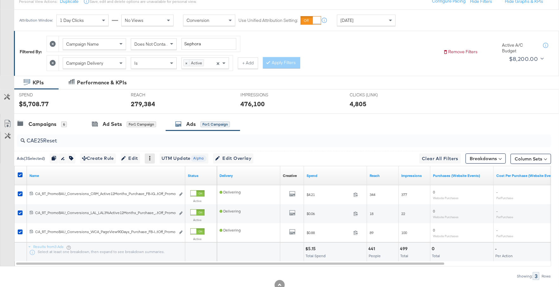
click at [152, 157] on icon at bounding box center [150, 158] width 4 height 4
click at [162, 178] on div "Pause" at bounding box center [171, 179] width 35 height 10
